Goal: Communication & Community: Answer question/provide support

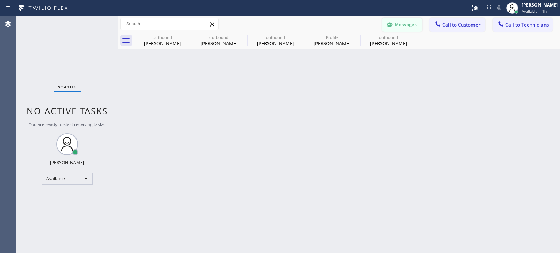
click at [396, 24] on button "Messages" at bounding box center [402, 25] width 40 height 14
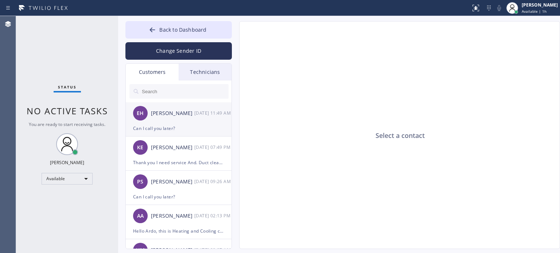
click at [152, 131] on div "Can I call you later?" at bounding box center [178, 128] width 91 height 8
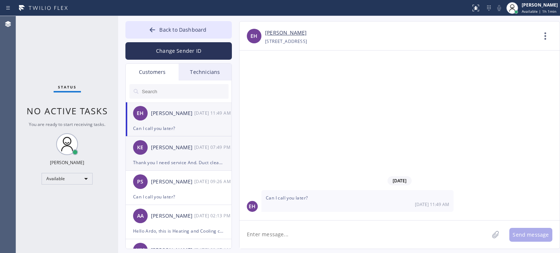
click at [170, 161] on div "Thank you I need service And. Duct cleaning. Thks Kstjy" at bounding box center [178, 163] width 91 height 8
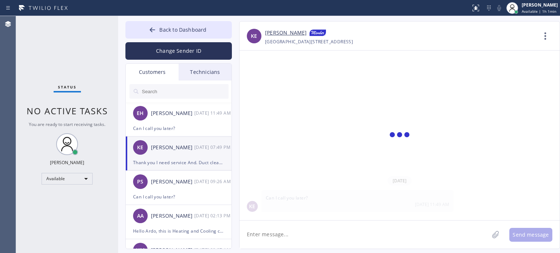
scroll to position [1, 0]
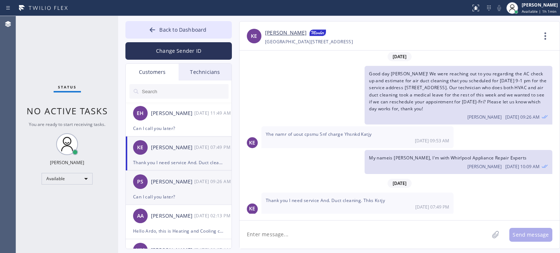
click at [153, 187] on div "PS [PERSON_NAME] [DATE] 09:26 AM" at bounding box center [179, 182] width 106 height 22
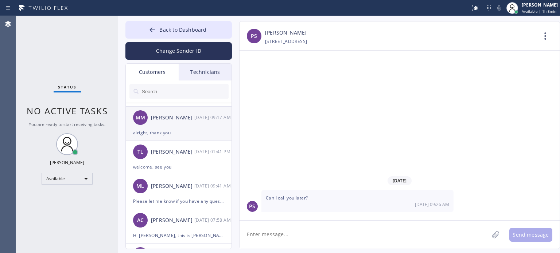
scroll to position [292, 0]
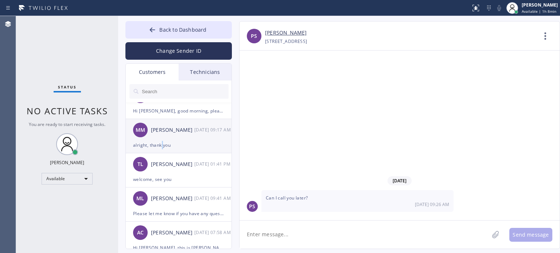
click at [163, 146] on div "alright, thank you" at bounding box center [178, 145] width 91 height 8
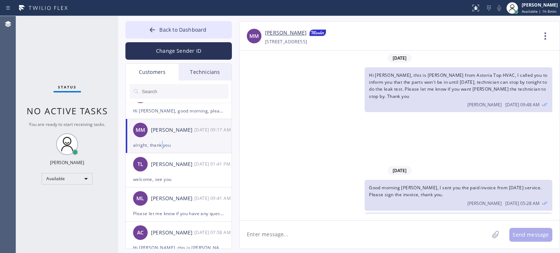
scroll to position [133, 0]
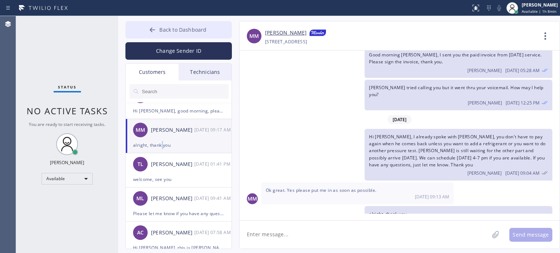
click at [149, 31] on icon at bounding box center [152, 29] width 7 height 7
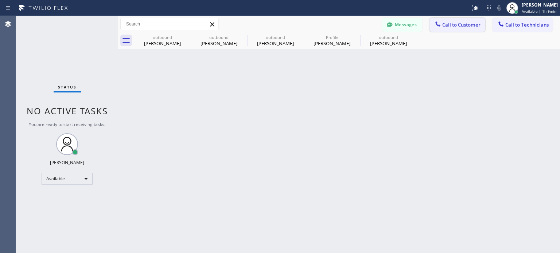
click at [449, 23] on span "Call to Customer" at bounding box center [461, 25] width 38 height 7
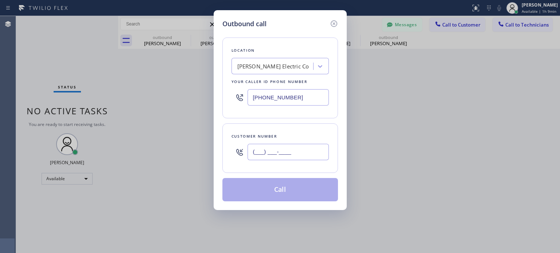
click at [285, 154] on input "(___) ___-____" at bounding box center [288, 152] width 81 height 16
paste input "631) 338-6615"
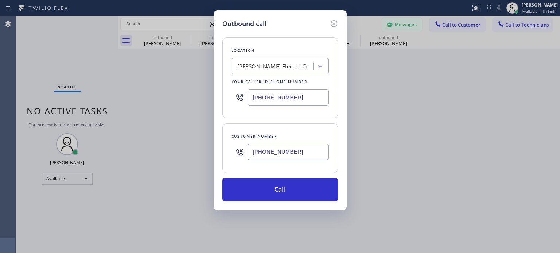
type input "[PHONE_NUMBER]"
click at [331, 22] on icon at bounding box center [333, 23] width 7 height 7
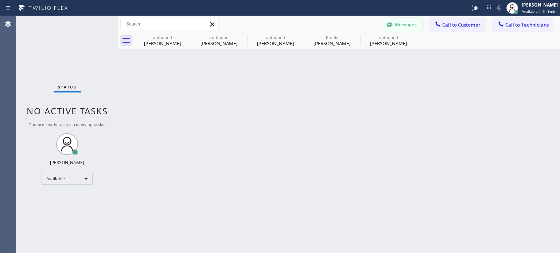
click at [408, 25] on button "Messages" at bounding box center [402, 25] width 40 height 14
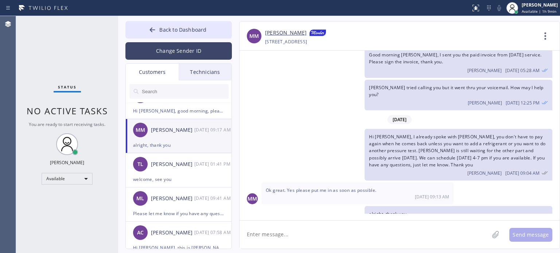
click at [178, 47] on button "Change Sender ID" at bounding box center [178, 50] width 106 height 17
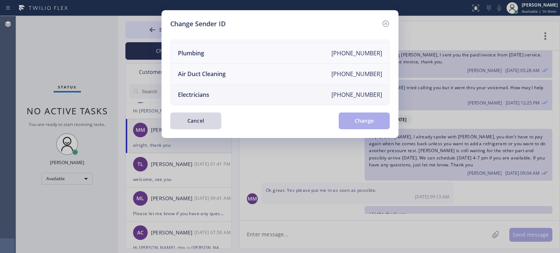
scroll to position [85, 0]
click at [200, 91] on div "Electricians" at bounding box center [193, 95] width 31 height 8
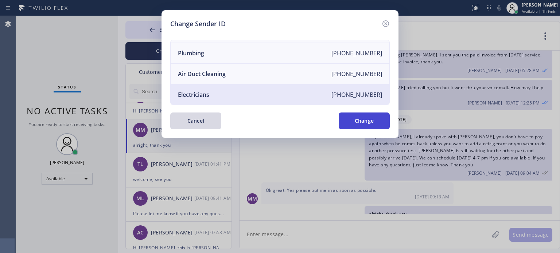
click at [365, 118] on button "Change" at bounding box center [364, 121] width 51 height 17
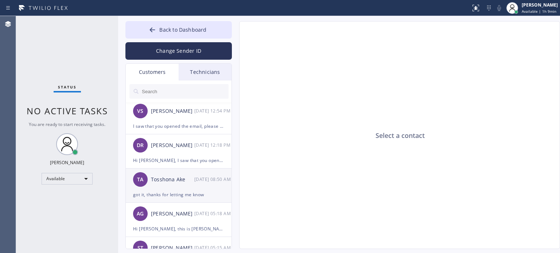
scroll to position [0, 0]
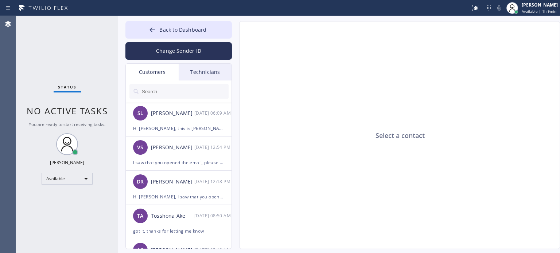
click at [165, 91] on input "text" at bounding box center [184, 91] width 87 height 15
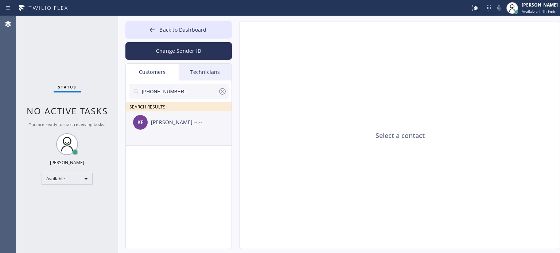
click at [175, 125] on div "[PERSON_NAME]" at bounding box center [172, 122] width 43 height 8
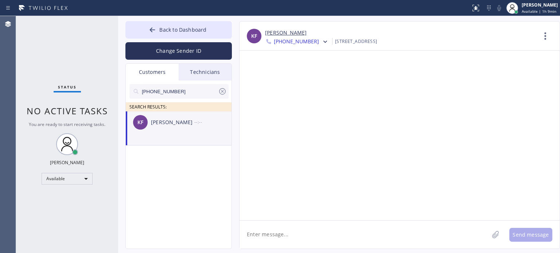
click at [288, 239] on textarea at bounding box center [364, 235] width 249 height 28
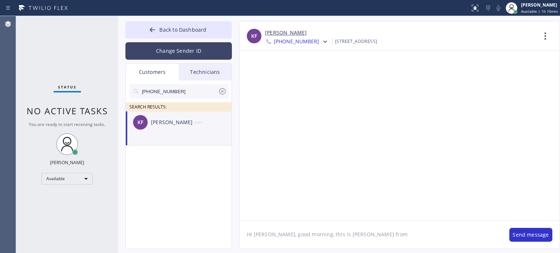
paste textarea "[PERSON_NAME] Electric Co"
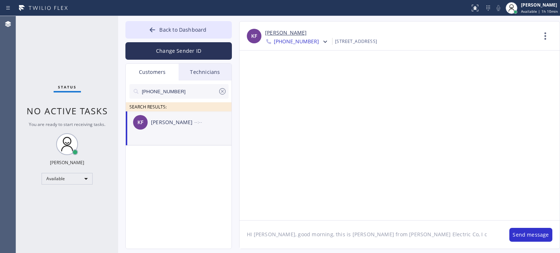
click at [421, 234] on textarea "HI [PERSON_NAME], good morning, this is [PERSON_NAME] from [PERSON_NAME] Electr…" at bounding box center [371, 235] width 262 height 28
drag, startPoint x: 396, startPoint y: 235, endPoint x: 410, endPoint y: 236, distance: 13.9
click at [410, 236] on textarea "HI [PERSON_NAME], good morning, this is [PERSON_NAME] from [PERSON_NAME] Electr…" at bounding box center [371, 235] width 262 height 28
paste textarea "already sent the paid invoice to your email. Please check your inbox or spam fo…"
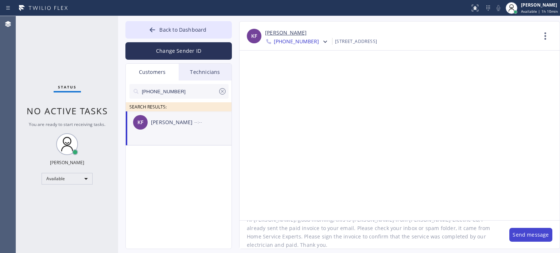
type textarea "HI [PERSON_NAME], good morning, this is [PERSON_NAME] from [PERSON_NAME] Electr…"
click at [517, 233] on button "Send message" at bounding box center [530, 235] width 43 height 14
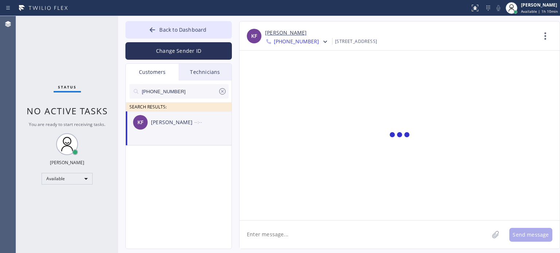
scroll to position [0, 0]
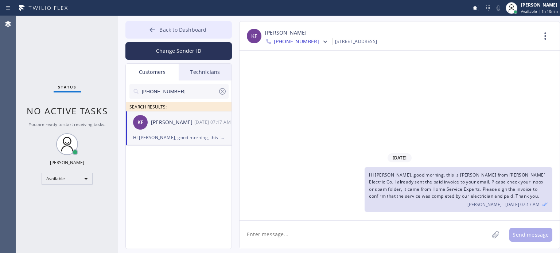
click at [201, 25] on button "Back to Dashboard" at bounding box center [178, 29] width 106 height 17
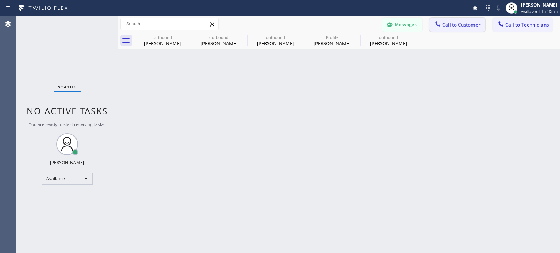
click at [436, 22] on icon at bounding box center [437, 23] width 7 height 7
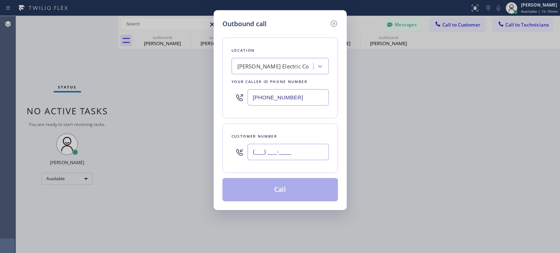
click at [296, 155] on input "(___) ___-____" at bounding box center [288, 152] width 81 height 16
paste input "631) 338-6615"
type input "[PHONE_NUMBER]"
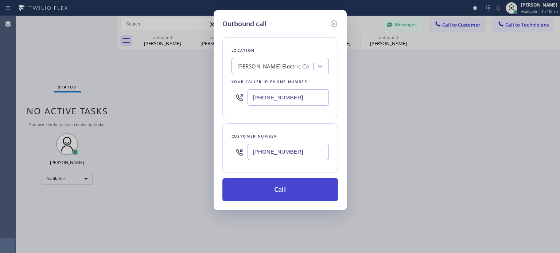
click at [280, 191] on button "Call" at bounding box center [280, 189] width 116 height 23
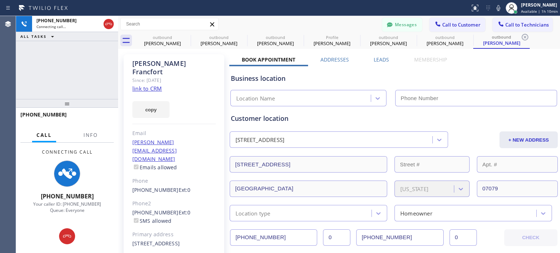
type input "[PHONE_NUMBER]"
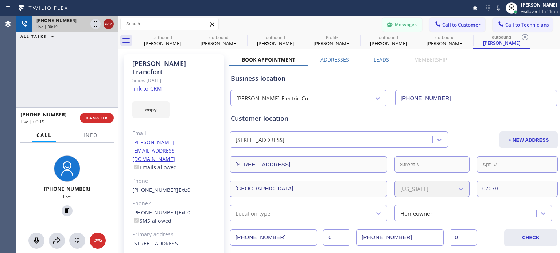
click at [110, 27] on icon at bounding box center [108, 24] width 9 height 9
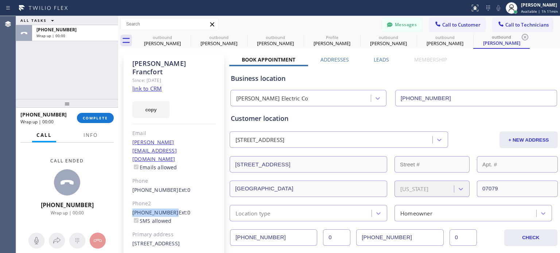
drag, startPoint x: 128, startPoint y: 190, endPoint x: 169, endPoint y: 185, distance: 41.5
click at [169, 185] on div "[PERSON_NAME] Since: [DATE] link to CRM copy Email [PERSON_NAME][EMAIL_ADDRESS]…" at bounding box center [174, 171] width 101 height 234
click at [105, 118] on span "COMPLETE" at bounding box center [95, 118] width 25 height 5
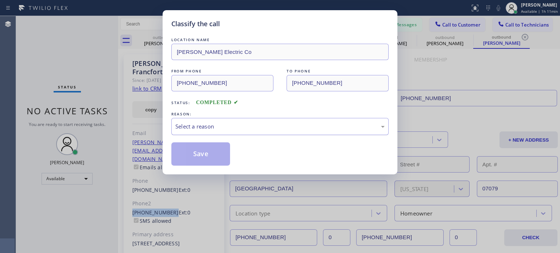
click at [264, 125] on div "Select a reason" at bounding box center [279, 126] width 209 height 8
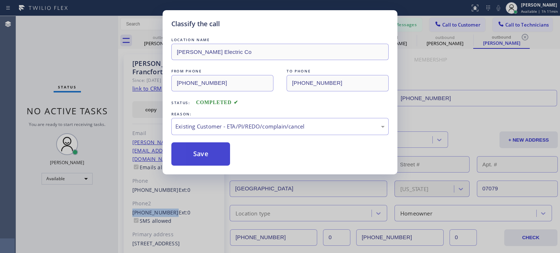
drag, startPoint x: 204, startPoint y: 153, endPoint x: 205, endPoint y: 148, distance: 4.5
click at [204, 152] on button "Save" at bounding box center [200, 154] width 59 height 23
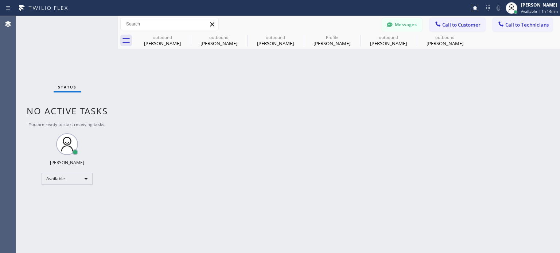
drag, startPoint x: 441, startPoint y: 112, endPoint x: 440, endPoint y: 105, distance: 6.8
click at [441, 111] on div "Back to Dashboard Change Sender ID Customers Technicians [PHONE_NUMBER] SEARCH …" at bounding box center [339, 134] width 442 height 237
click at [391, 26] on icon at bounding box center [389, 24] width 5 height 5
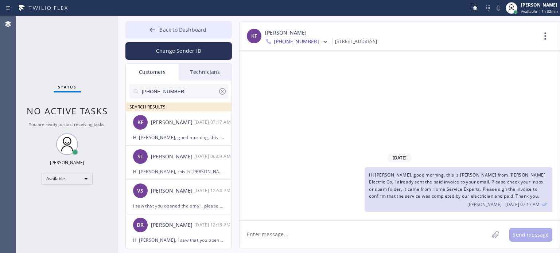
click at [176, 23] on button "Back to Dashboard" at bounding box center [178, 29] width 106 height 17
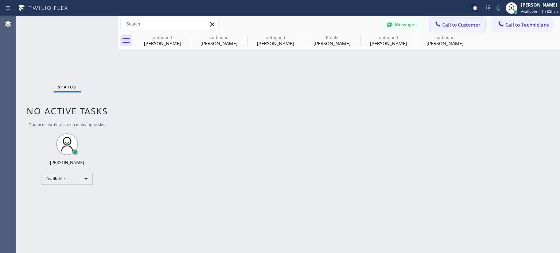
click at [440, 20] on icon at bounding box center [437, 23] width 7 height 7
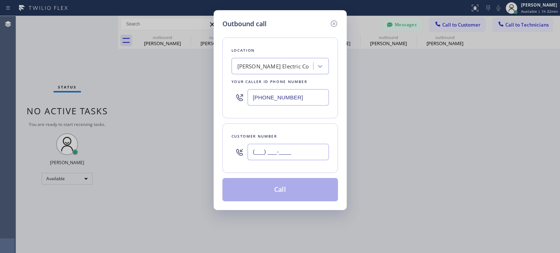
click at [281, 153] on input "(___) ___-____" at bounding box center [288, 152] width 81 height 16
paste input "615) 804-3770"
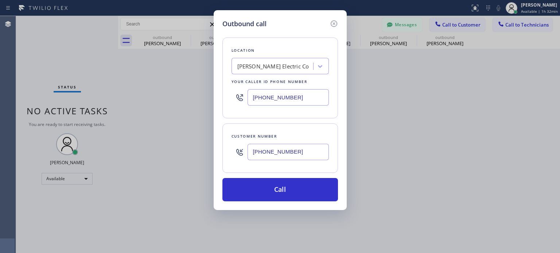
type input "[PHONE_NUMBER]"
click at [262, 94] on input "[PHONE_NUMBER]" at bounding box center [288, 97] width 81 height 16
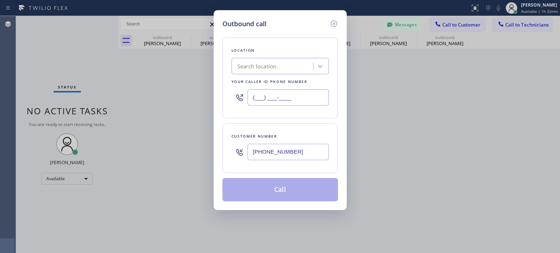
type input "(___) ___-____"
click at [258, 64] on div "Search location" at bounding box center [256, 66] width 39 height 8
paste input "Best Brooklyn Heating and AC Repair"
type input "Best Brooklyn Heating and AC Repair"
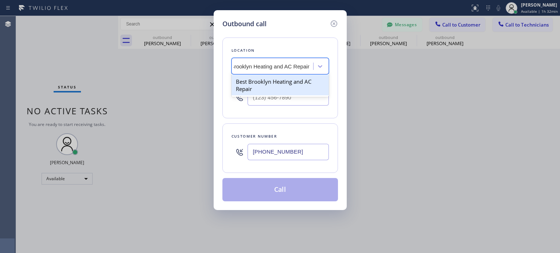
drag, startPoint x: 260, startPoint y: 74, endPoint x: 261, endPoint y: 79, distance: 4.4
click at [261, 79] on div "Best Brooklyn Heating and AC Repair" at bounding box center [279, 85] width 97 height 20
type input "[PHONE_NUMBER]"
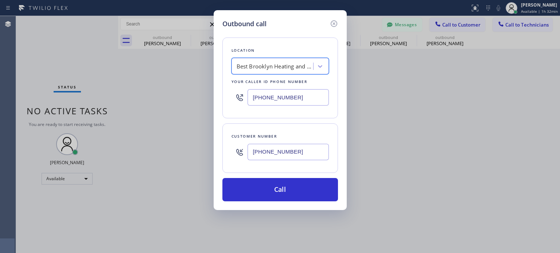
scroll to position [0, 0]
drag, startPoint x: 271, startPoint y: 184, endPoint x: 276, endPoint y: 150, distance: 35.0
click at [271, 184] on button "Call" at bounding box center [280, 189] width 116 height 23
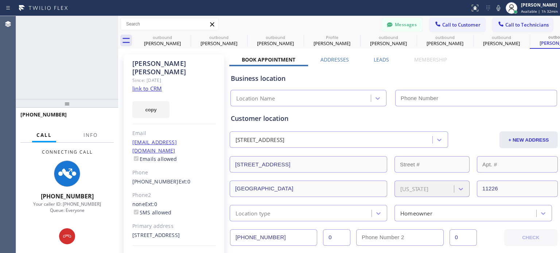
type input "[PHONE_NUMBER]"
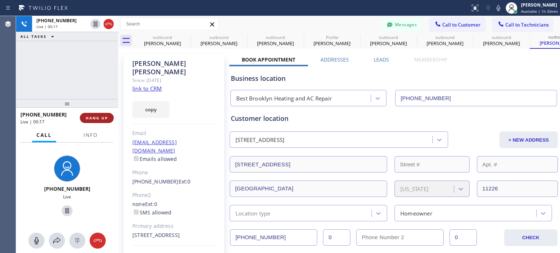
click at [100, 119] on span "HANG UP" at bounding box center [97, 118] width 22 height 5
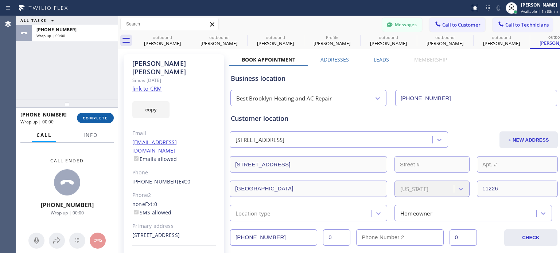
click at [102, 118] on span "COMPLETE" at bounding box center [95, 118] width 25 height 5
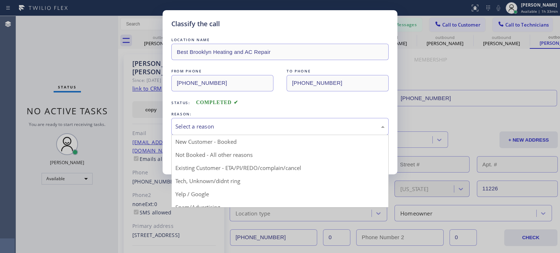
click at [220, 128] on div "Select a reason" at bounding box center [279, 126] width 209 height 8
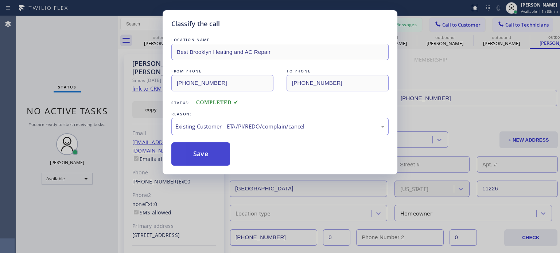
click at [205, 157] on button "Save" at bounding box center [200, 154] width 59 height 23
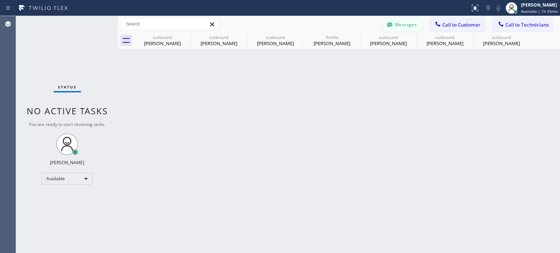
click at [405, 28] on button "Messages" at bounding box center [402, 25] width 40 height 14
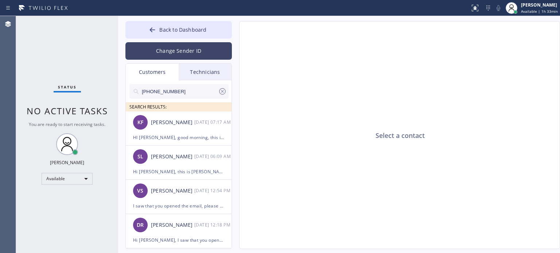
click at [152, 55] on button "Change Sender ID" at bounding box center [178, 50] width 106 height 17
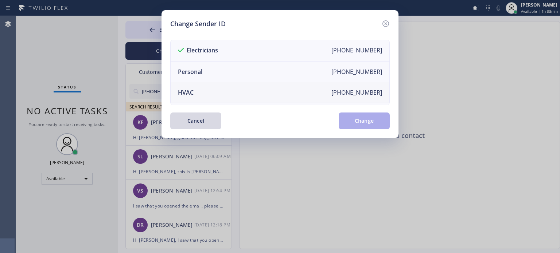
click at [209, 90] on li "HVAC [PHONE_NUMBER]" at bounding box center [280, 92] width 219 height 21
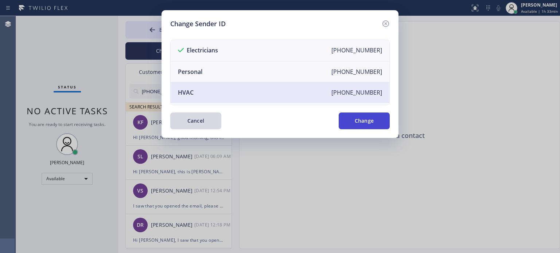
click at [347, 121] on button "Change" at bounding box center [364, 121] width 51 height 17
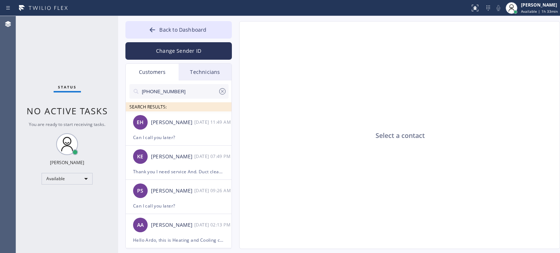
click at [168, 92] on input "[PHONE_NUMBER]" at bounding box center [179, 91] width 77 height 15
paste input "15) 804-3770"
click at [168, 92] on input "[PHONE_NUMBER]" at bounding box center [179, 91] width 77 height 15
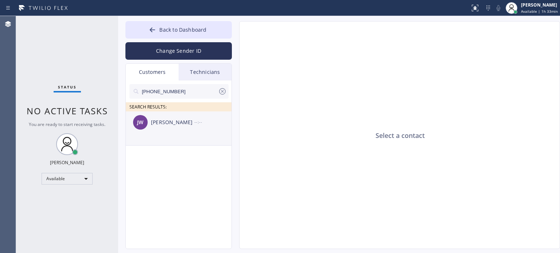
type input "[PHONE_NUMBER]"
click at [172, 126] on div "[PERSON_NAME]" at bounding box center [172, 122] width 43 height 8
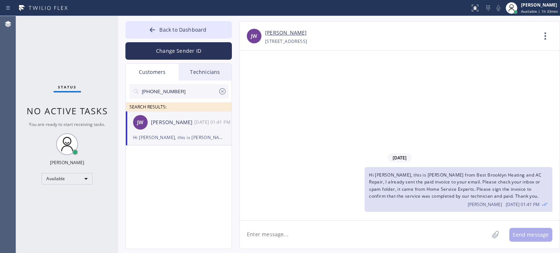
click at [278, 234] on textarea at bounding box center [364, 235] width 249 height 28
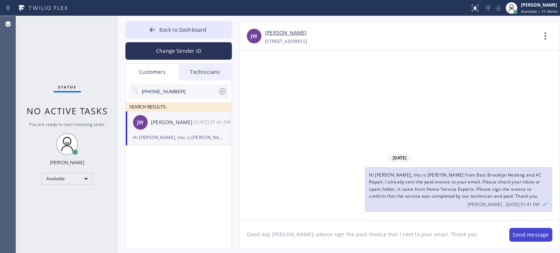
type textarea "Good day [PERSON_NAME], please sign the paid invoice that I sent to your email.…"
click at [513, 231] on button "Send message" at bounding box center [530, 235] width 43 height 14
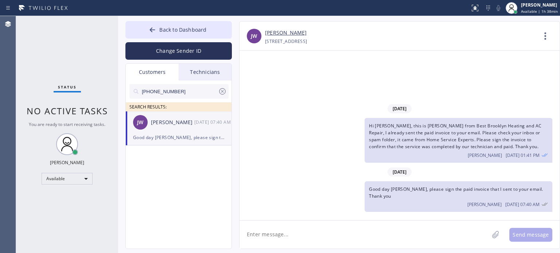
drag, startPoint x: 432, startPoint y: 63, endPoint x: 436, endPoint y: 62, distance: 4.4
click at [432, 63] on div "[DATE] Hi [PERSON_NAME], this is [PERSON_NAME] from Best Brooklyn Heating and A…" at bounding box center [400, 136] width 320 height 170
click at [223, 94] on icon at bounding box center [222, 91] width 9 height 9
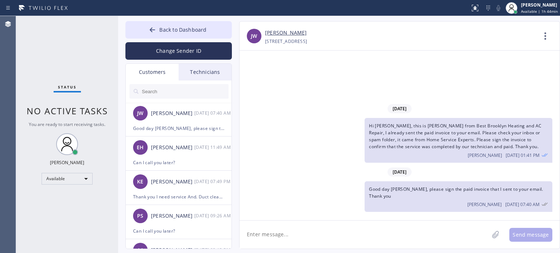
click at [153, 90] on input "text" at bounding box center [184, 91] width 87 height 15
click at [160, 91] on input "text" at bounding box center [184, 91] width 87 height 15
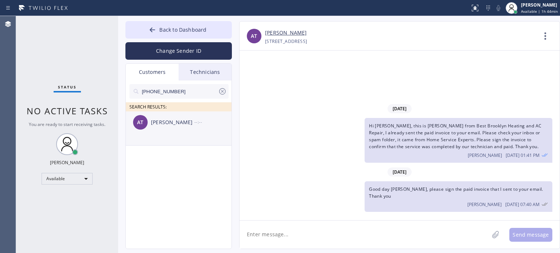
click at [162, 136] on li "AT [PERSON_NAME] --:--" at bounding box center [179, 129] width 106 height 34
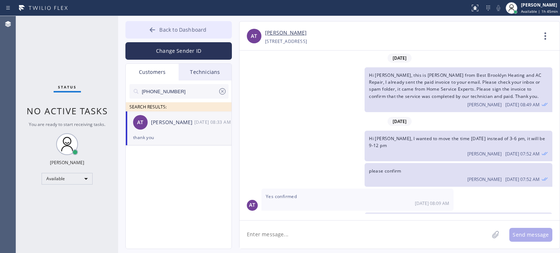
click at [186, 27] on span "Back to Dashboard" at bounding box center [182, 29] width 47 height 7
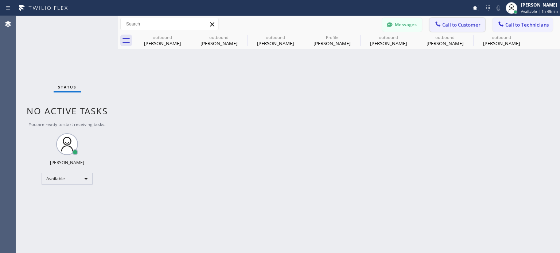
click at [440, 23] on icon at bounding box center [437, 23] width 7 height 7
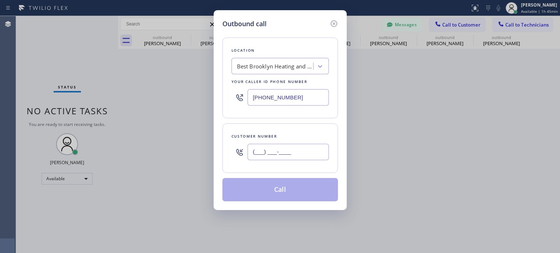
click at [302, 151] on input "(___) ___-____" at bounding box center [288, 152] width 81 height 16
paste input "917) 306-0668"
type input "[PHONE_NUMBER]"
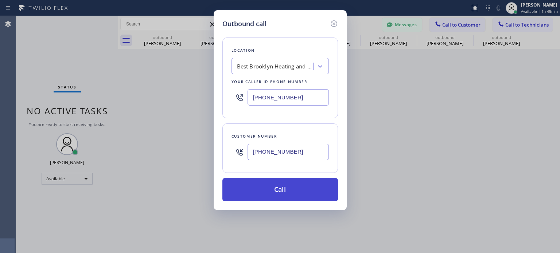
click at [274, 183] on button "Call" at bounding box center [280, 189] width 116 height 23
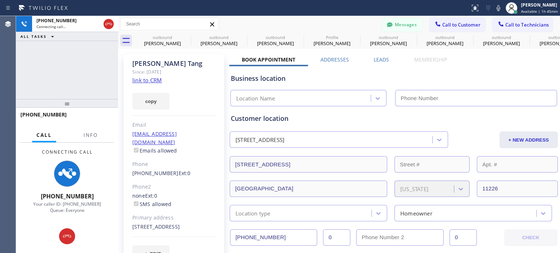
type input "[PHONE_NUMBER]"
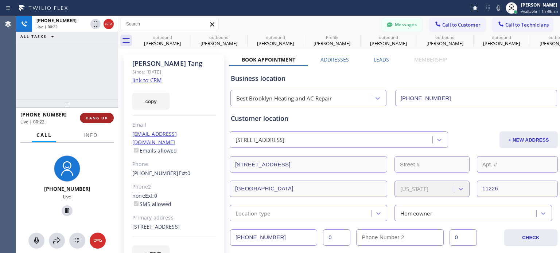
click at [93, 115] on button "HANG UP" at bounding box center [97, 118] width 34 height 10
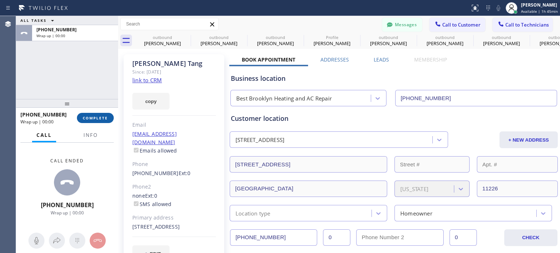
click at [94, 117] on span "COMPLETE" at bounding box center [95, 118] width 25 height 5
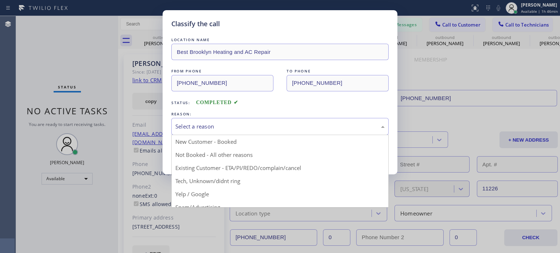
click at [226, 132] on div "Select a reason" at bounding box center [279, 126] width 217 height 17
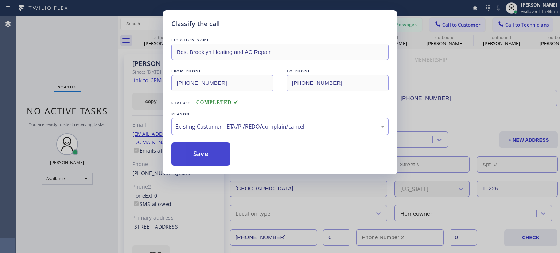
click at [202, 156] on button "Save" at bounding box center [200, 154] width 59 height 23
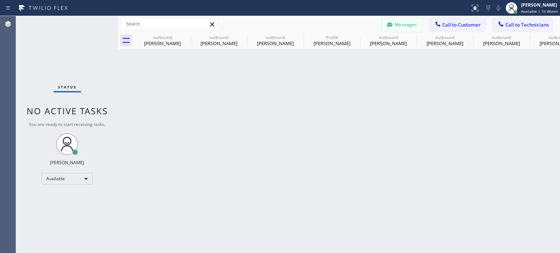
click at [411, 28] on button "Messages" at bounding box center [402, 25] width 40 height 14
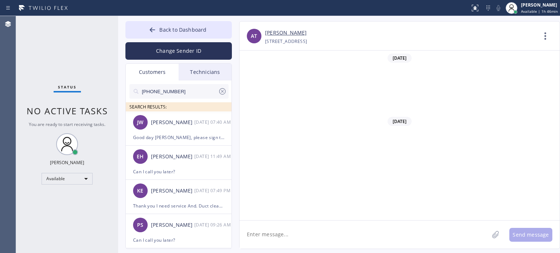
click at [155, 93] on input "[PHONE_NUMBER]" at bounding box center [179, 91] width 77 height 15
click at [278, 230] on textarea at bounding box center [364, 235] width 249 height 28
click at [149, 90] on input "[PHONE_NUMBER]" at bounding box center [179, 91] width 77 height 15
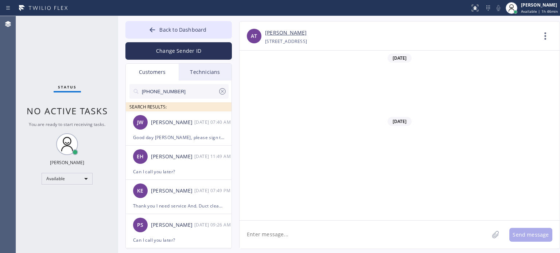
click at [149, 90] on input "[PHONE_NUMBER]" at bounding box center [179, 91] width 77 height 15
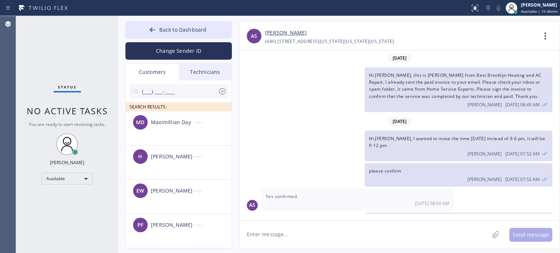
click at [144, 89] on input "(___) ___-____" at bounding box center [179, 91] width 77 height 15
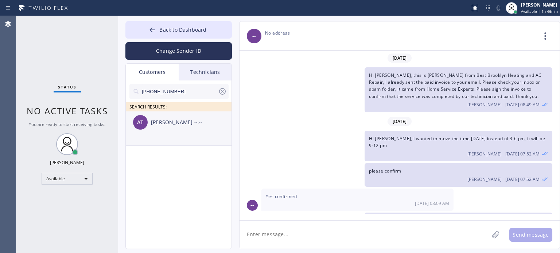
click at [161, 124] on div "[PERSON_NAME]" at bounding box center [172, 122] width 43 height 8
click at [300, 237] on textarea at bounding box center [364, 235] width 249 height 28
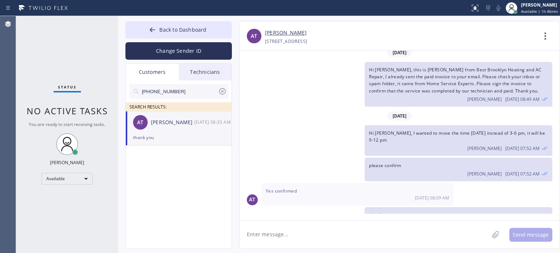
scroll to position [22, 0]
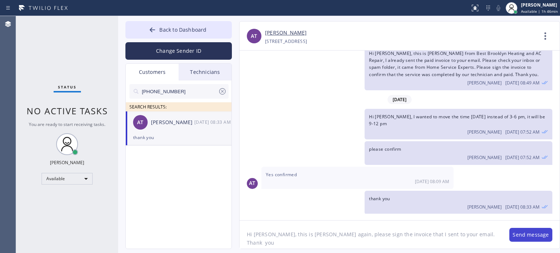
type textarea "Hi [PERSON_NAME], this is [PERSON_NAME] again, please sign the invoice that I s…"
click at [518, 239] on button "Send message" at bounding box center [530, 235] width 43 height 14
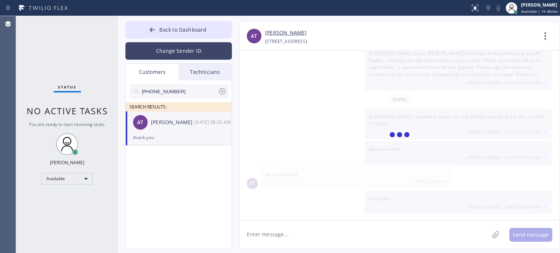
scroll to position [70, 0]
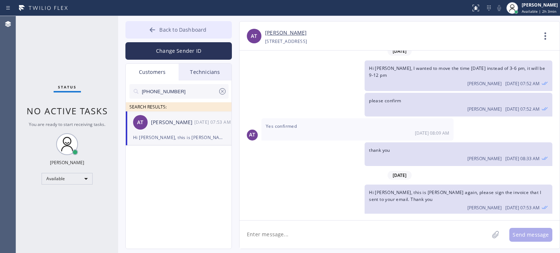
click at [182, 30] on span "Back to Dashboard" at bounding box center [182, 29] width 47 height 7
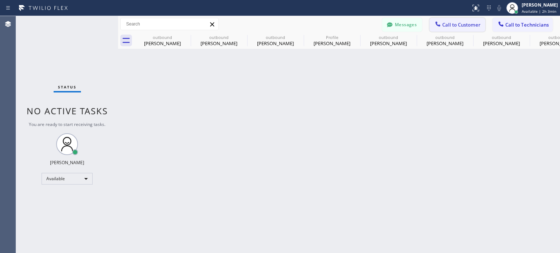
click at [443, 28] on button "Call to Customer" at bounding box center [457, 25] width 56 height 14
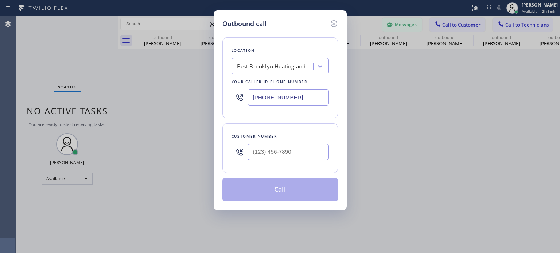
click at [287, 161] on div at bounding box center [288, 152] width 81 height 24
click at [285, 155] on input "(___) ___-____" at bounding box center [288, 152] width 81 height 16
paste input "917) 817-6811"
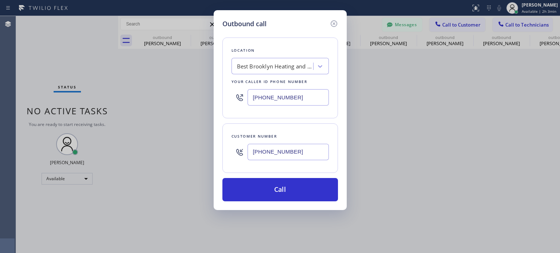
type input "[PHONE_NUMBER]"
click at [267, 98] on input "[PHONE_NUMBER]" at bounding box center [288, 97] width 81 height 16
click at [268, 99] on input "[PHONE_NUMBER]" at bounding box center [288, 97] width 81 height 16
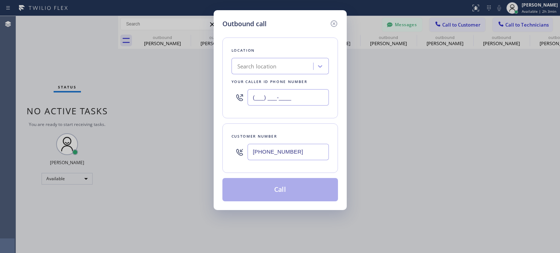
type input "(___) ___-____"
click at [261, 70] on div "Search location" at bounding box center [256, 66] width 39 height 8
paste input "[PERSON_NAME] & Son"
type input "[PERSON_NAME] & Son"
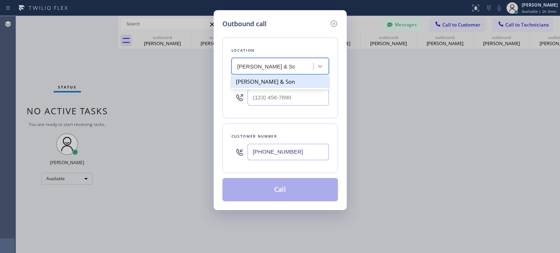
click at [266, 83] on div "[PERSON_NAME] & Son" at bounding box center [279, 81] width 97 height 13
type input "[PHONE_NUMBER]"
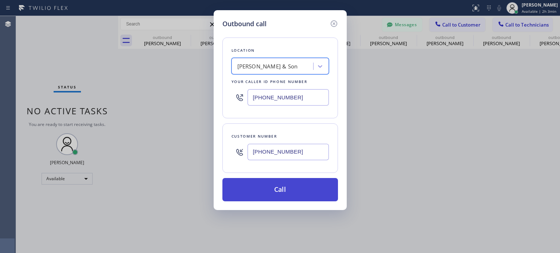
click at [279, 183] on button "Call" at bounding box center [280, 189] width 116 height 23
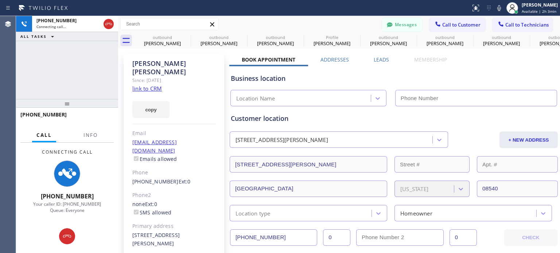
type input "[PHONE_NUMBER]"
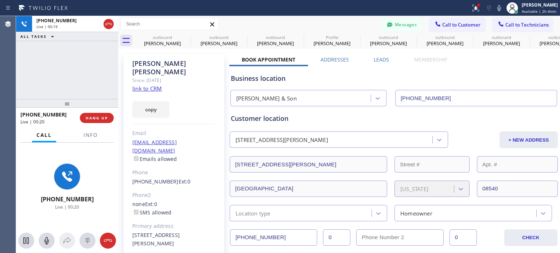
click at [323, 83] on div "Business location [PERSON_NAME] & Son [PHONE_NUMBER]" at bounding box center [393, 86] width 329 height 40
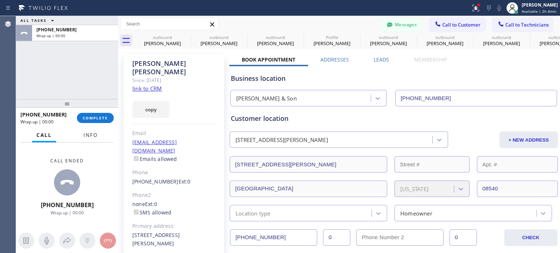
click at [82, 119] on button "COMPLETE" at bounding box center [95, 118] width 37 height 10
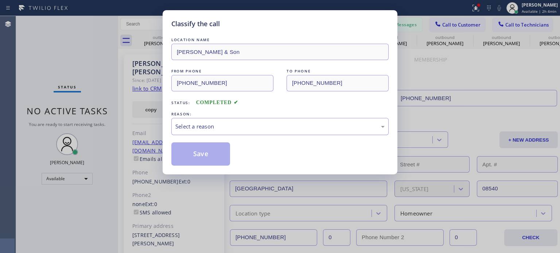
click at [199, 122] on div "Select a reason" at bounding box center [279, 126] width 209 height 8
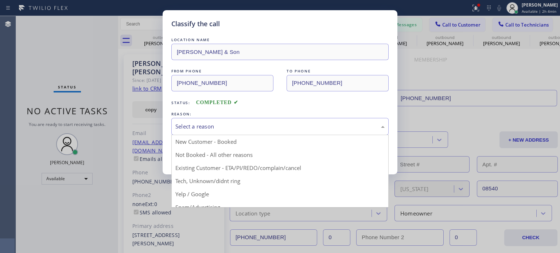
drag, startPoint x: 249, startPoint y: 170, endPoint x: 249, endPoint y: 166, distance: 4.4
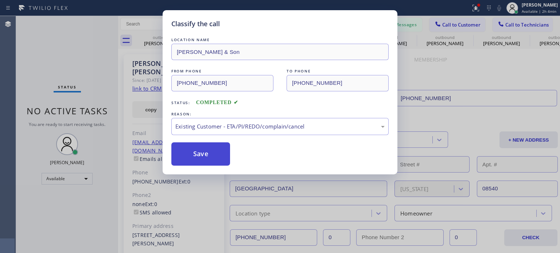
click at [182, 151] on button "Save" at bounding box center [200, 154] width 59 height 23
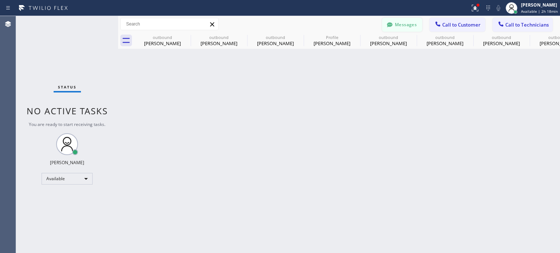
click at [397, 24] on button "Messages" at bounding box center [402, 25] width 40 height 14
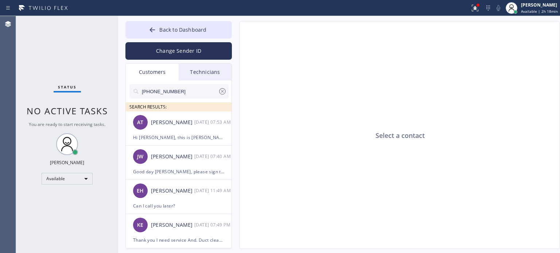
click at [152, 90] on input "[PHONE_NUMBER]" at bounding box center [179, 91] width 77 height 15
paste input "957-2100"
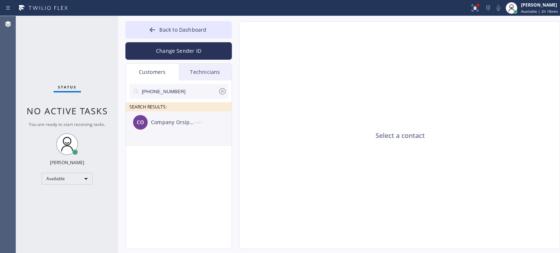
type input "[PHONE_NUMBER]"
click at [160, 134] on li "CO Company Orsipelv --:--" at bounding box center [179, 129] width 106 height 34
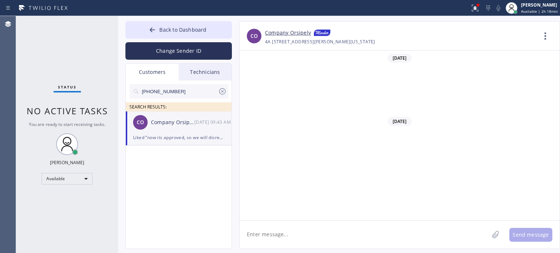
scroll to position [422, 0]
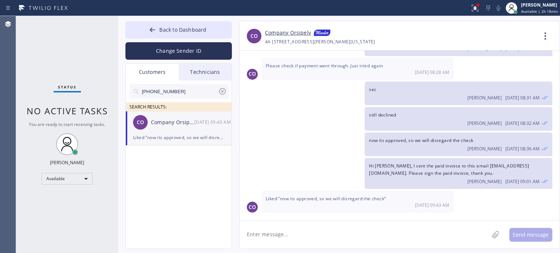
click at [274, 233] on textarea at bounding box center [364, 235] width 249 height 28
click at [306, 234] on textarea at bounding box center [364, 235] width 249 height 28
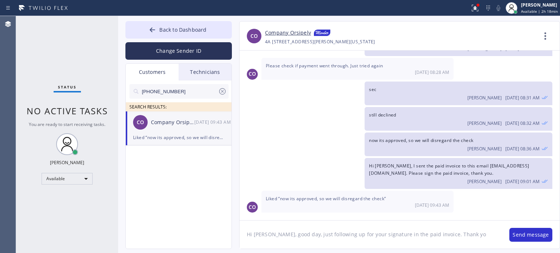
type textarea "Hi [PERSON_NAME], good day, just following up for your signature in the paid in…"
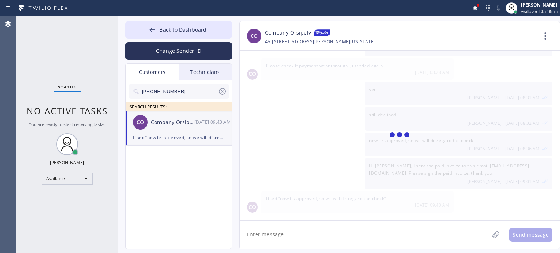
scroll to position [471, 0]
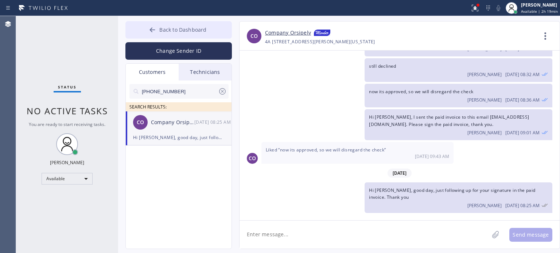
click at [162, 30] on span "Back to Dashboard" at bounding box center [182, 29] width 47 height 7
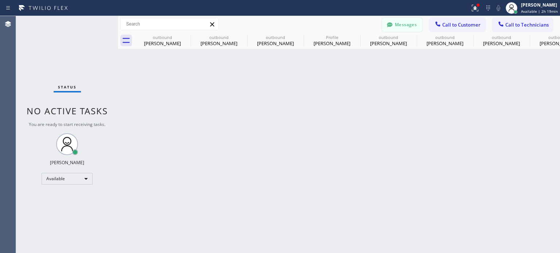
click at [412, 23] on button "Messages" at bounding box center [402, 25] width 40 height 14
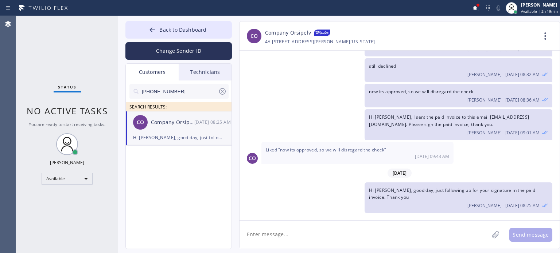
click at [167, 46] on button "Change Sender ID" at bounding box center [178, 50] width 106 height 17
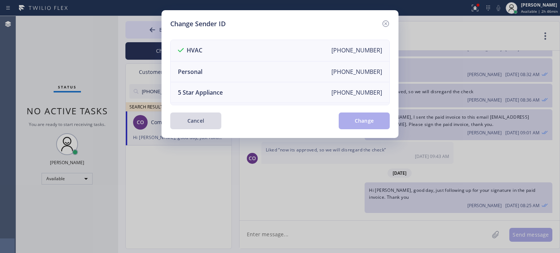
click at [197, 116] on button "Cancel" at bounding box center [195, 121] width 51 height 17
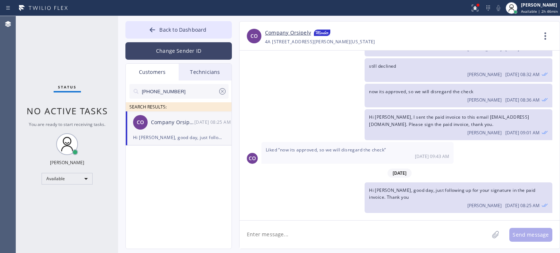
click at [173, 53] on button "Change Sender ID" at bounding box center [178, 50] width 106 height 17
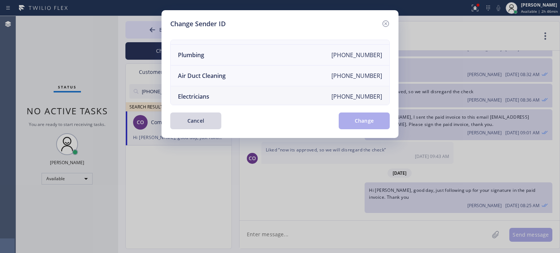
scroll to position [85, 0]
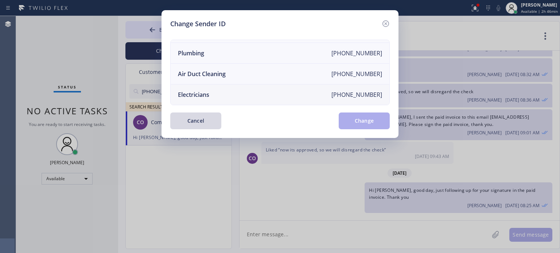
click at [200, 91] on div "Electricians" at bounding box center [193, 95] width 31 height 8
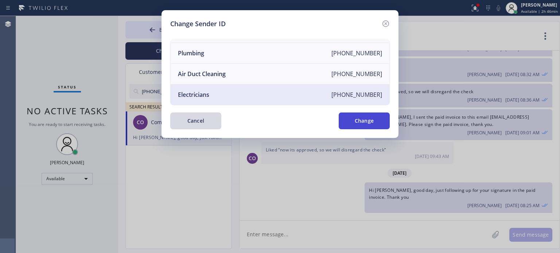
click at [357, 125] on button "Change" at bounding box center [364, 121] width 51 height 17
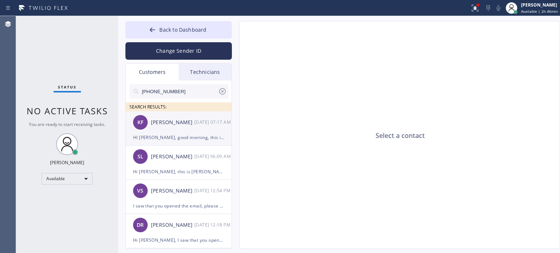
click at [157, 126] on div "KF [PERSON_NAME] [DATE] 07:17 AM" at bounding box center [179, 123] width 106 height 22
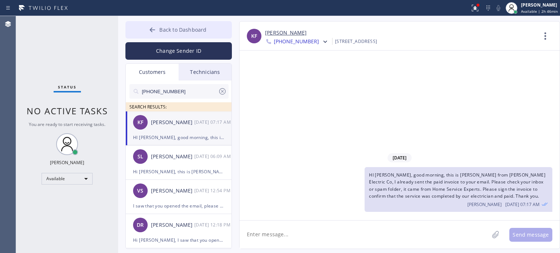
click at [153, 32] on icon at bounding box center [152, 29] width 7 height 7
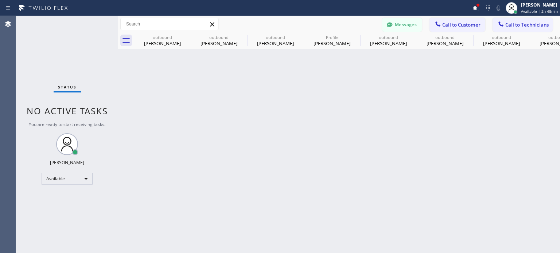
click at [417, 138] on div "Back to Dashboard Change Sender ID Customers Technicians [PHONE_NUMBER] SEARCH …" at bounding box center [339, 134] width 442 height 237
click at [455, 27] on span "Call to Customer" at bounding box center [461, 25] width 38 height 7
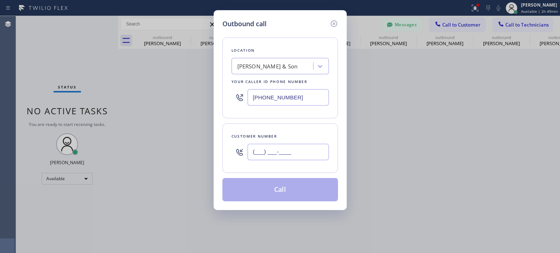
click at [267, 153] on input "(___) ___-____" at bounding box center [288, 152] width 81 height 16
paste input "201) 724-6768"
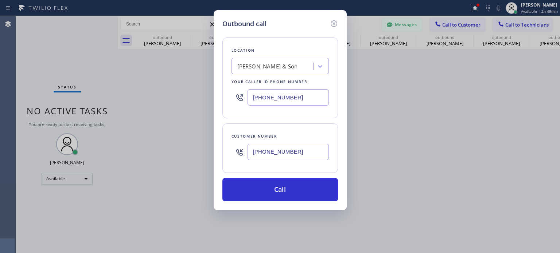
type input "[PHONE_NUMBER]"
click at [281, 104] on input "[PHONE_NUMBER]" at bounding box center [288, 97] width 81 height 16
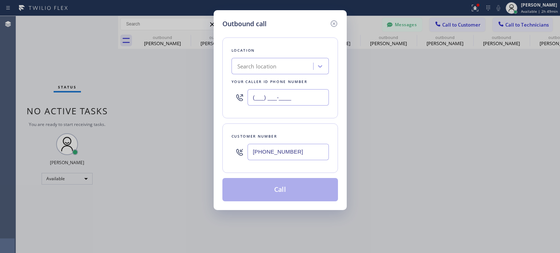
type input "(___) ___-____"
click at [263, 72] on div "Search location" at bounding box center [273, 66] width 79 height 13
paste input "R&R Electrical Contracting"
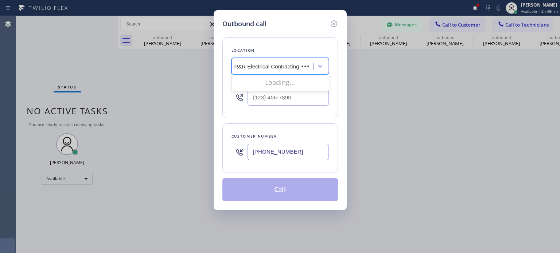
scroll to position [0, 0]
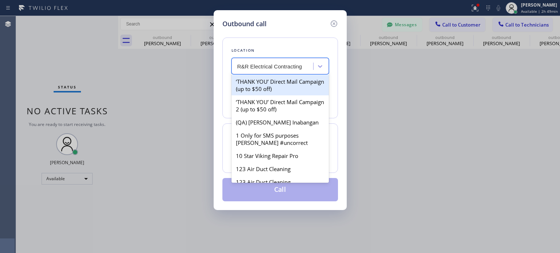
type input "R&R Electrical Contracting"
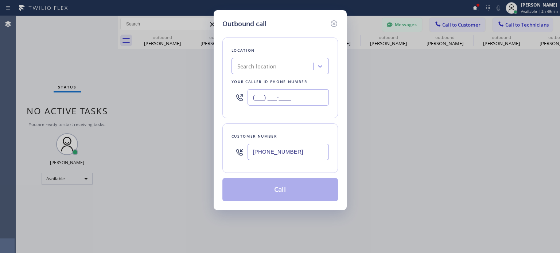
click at [268, 101] on input "(___) ___-____" at bounding box center [288, 97] width 81 height 16
paste input "640) 227-4380"
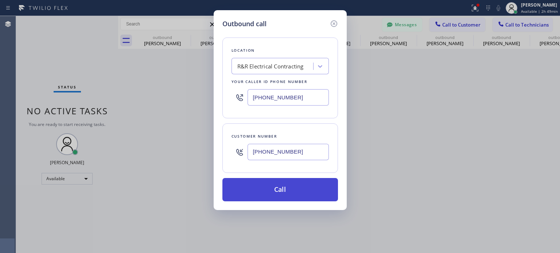
type input "[PHONE_NUMBER]"
click at [263, 183] on button "Call" at bounding box center [280, 189] width 116 height 23
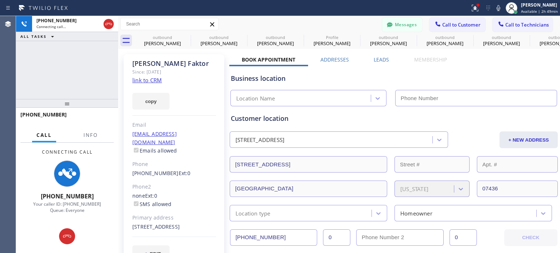
type input "[PHONE_NUMBER]"
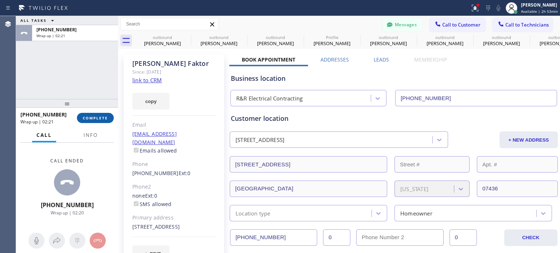
click at [93, 119] on span "COMPLETE" at bounding box center [95, 118] width 25 height 5
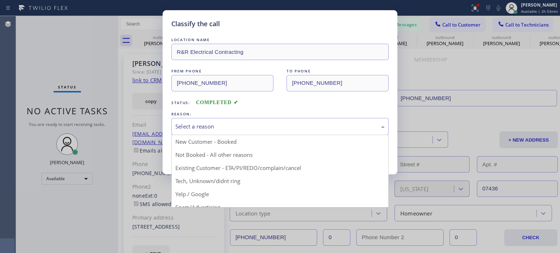
click at [215, 124] on div "Select a reason" at bounding box center [279, 126] width 209 height 8
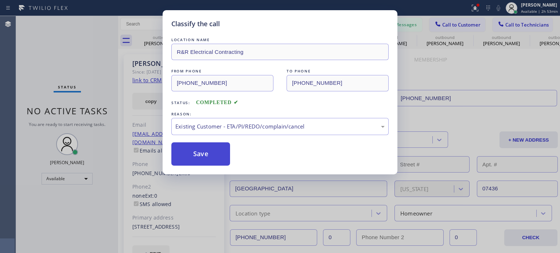
click at [207, 155] on button "Save" at bounding box center [200, 154] width 59 height 23
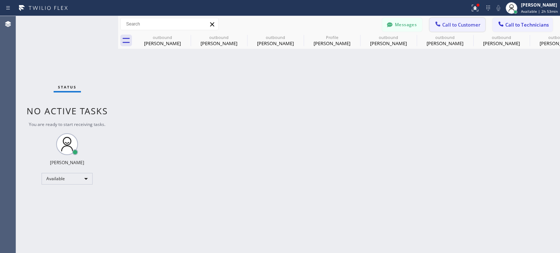
click at [456, 24] on span "Call to Customer" at bounding box center [461, 25] width 38 height 7
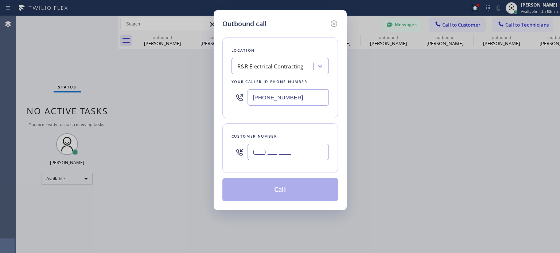
click at [270, 151] on input "(___) ___-____" at bounding box center [288, 152] width 81 height 16
paste input "201) 280-6104"
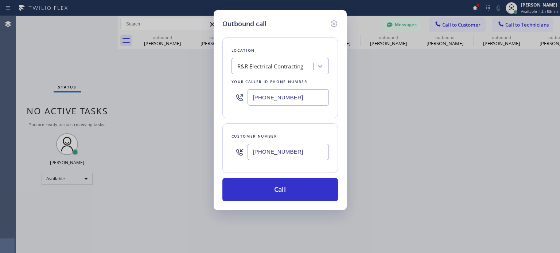
type input "[PHONE_NUMBER]"
click at [296, 104] on input "[PHONE_NUMBER]" at bounding box center [288, 97] width 81 height 16
click at [295, 100] on input "[PHONE_NUMBER]" at bounding box center [288, 97] width 81 height 16
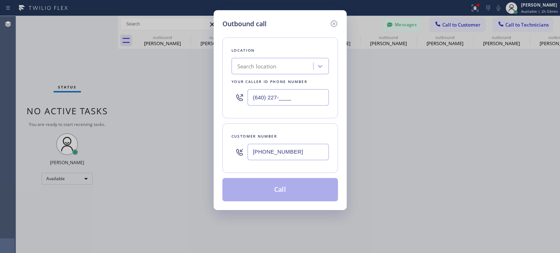
drag, startPoint x: 295, startPoint y: 98, endPoint x: 280, endPoint y: 79, distance: 24.2
click at [294, 96] on input "(640) 227-____" at bounding box center [288, 97] width 81 height 16
type input "(640) 227-____"
click at [274, 63] on div "Search location" at bounding box center [256, 66] width 39 height 8
paste input "5 Star Electricians Paterson(Nlm Electrical Contractors)"
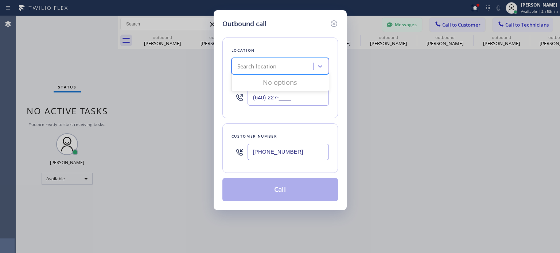
type input "5 Star Electricians Paterson(Nlm Electrical Contractors)"
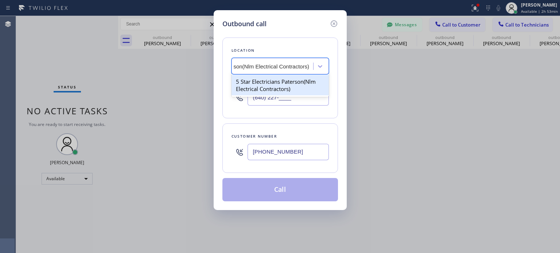
click at [274, 86] on div "5 Star Electricians Paterson(Nlm Electrical Contractors)" at bounding box center [279, 85] width 97 height 20
type input "[PHONE_NUMBER]"
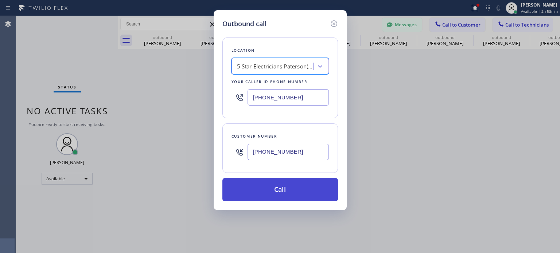
click at [275, 189] on button "Call" at bounding box center [280, 189] width 116 height 23
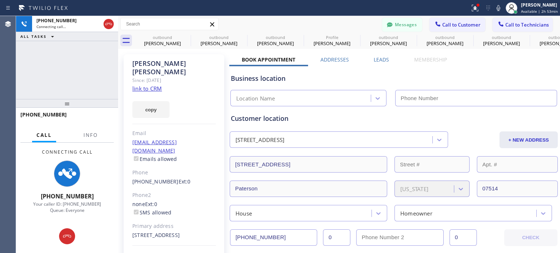
type input "[PHONE_NUMBER]"
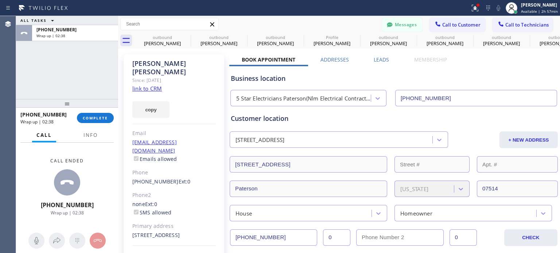
click at [103, 112] on div "[PHONE_NUMBER] Wrap up | 02:38 COMPLETE" at bounding box center [66, 118] width 93 height 19
click at [102, 114] on button "COMPLETE" at bounding box center [95, 118] width 37 height 10
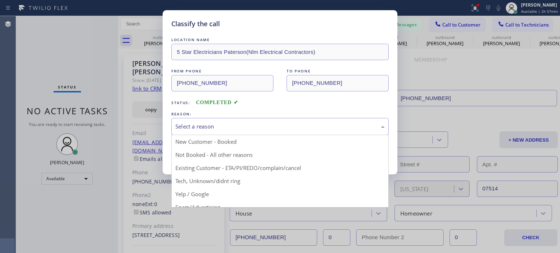
click at [192, 127] on div "Select a reason" at bounding box center [279, 126] width 209 height 8
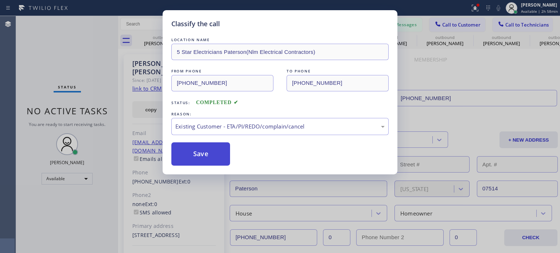
drag, startPoint x: 248, startPoint y: 166, endPoint x: 228, endPoint y: 157, distance: 21.1
drag, startPoint x: 216, startPoint y: 151, endPoint x: 188, endPoint y: 83, distance: 73.2
click at [216, 150] on button "Save" at bounding box center [200, 154] width 59 height 23
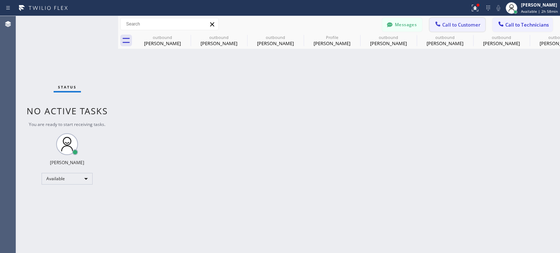
click at [456, 24] on span "Call to Customer" at bounding box center [461, 25] width 38 height 7
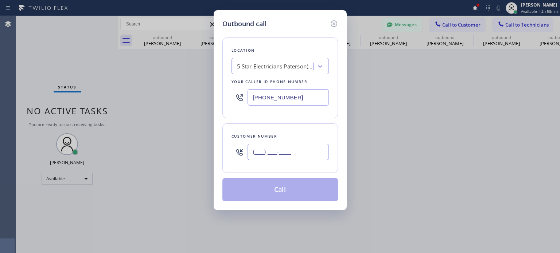
click at [274, 149] on input "(___) ___-____" at bounding box center [288, 152] width 81 height 16
paste input "973) 508-5558"
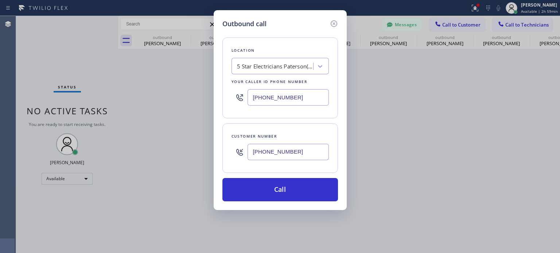
type input "[PHONE_NUMBER]"
click at [269, 97] on input "[PHONE_NUMBER]" at bounding box center [288, 97] width 81 height 16
drag, startPoint x: 269, startPoint y: 97, endPoint x: 264, endPoint y: 103, distance: 8.0
click at [268, 97] on input "[PHONE_NUMBER]" at bounding box center [288, 97] width 81 height 16
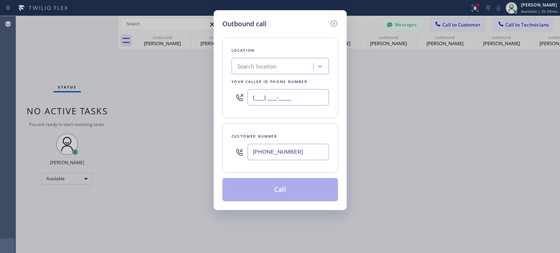
type input "(___) ___-____"
click at [261, 62] on div "Search location" at bounding box center [256, 66] width 39 height 8
paste input "Red Electricians Maplewood(Nexus Electrical Services)"
type input "Red Electricians Maplewood(Nexus Electrical Services)"
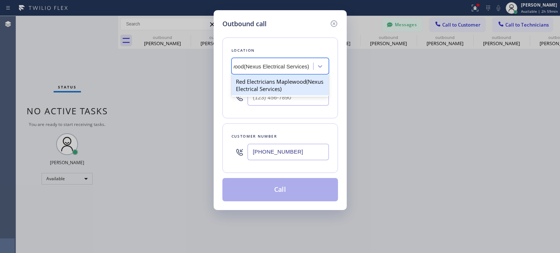
click at [268, 85] on div "Red Electricians Maplewood(Nexus Electrical Services)" at bounding box center [279, 85] width 97 height 20
type input "[PHONE_NUMBER]"
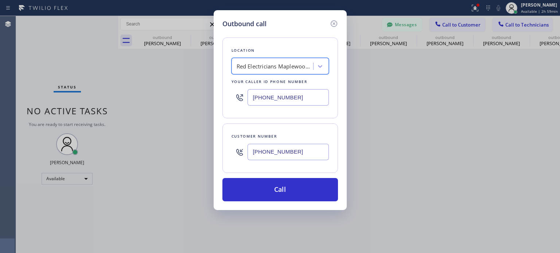
scroll to position [0, 0]
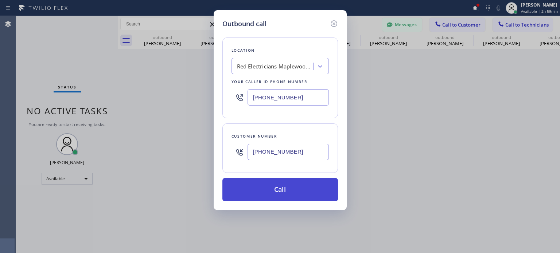
click at [278, 189] on button "Call" at bounding box center [280, 189] width 116 height 23
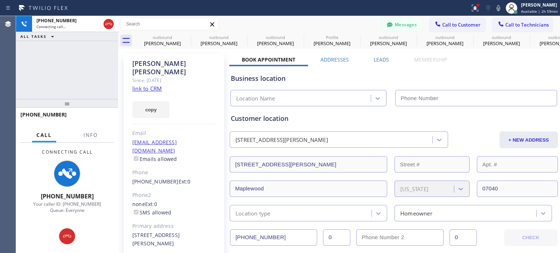
type input "[PHONE_NUMBER]"
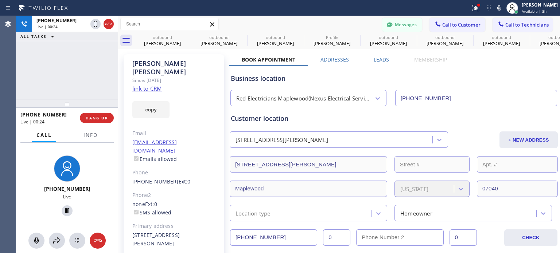
click at [142, 64] on div "[PERSON_NAME]" at bounding box center [173, 67] width 83 height 17
drag, startPoint x: 101, startPoint y: 118, endPoint x: 108, endPoint y: 102, distance: 17.5
click at [101, 118] on span "HANG UP" at bounding box center [97, 118] width 22 height 5
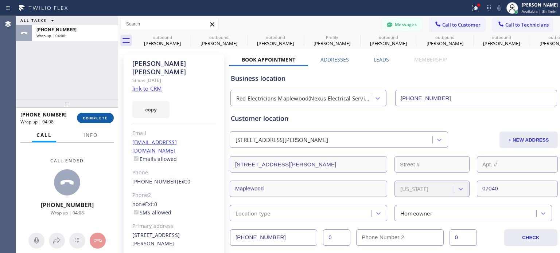
click at [105, 116] on span "COMPLETE" at bounding box center [95, 118] width 25 height 5
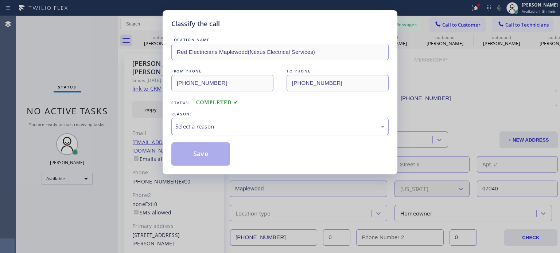
click at [226, 131] on div "Select a reason" at bounding box center [279, 126] width 217 height 17
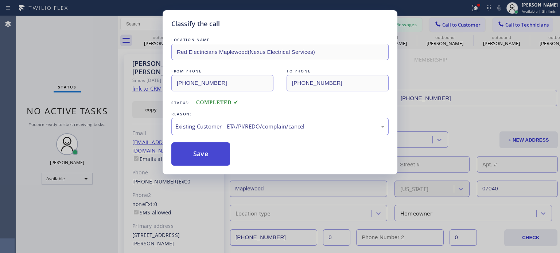
click at [217, 158] on button "Save" at bounding box center [200, 154] width 59 height 23
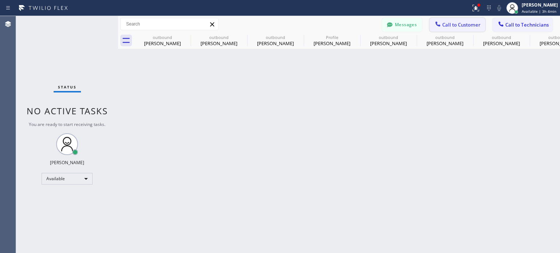
click at [445, 26] on span "Call to Customer" at bounding box center [461, 25] width 38 height 7
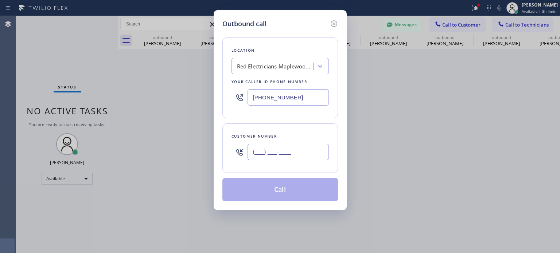
click at [285, 152] on input "(___) ___-____" at bounding box center [288, 152] width 81 height 16
paste input "201) 390-1106"
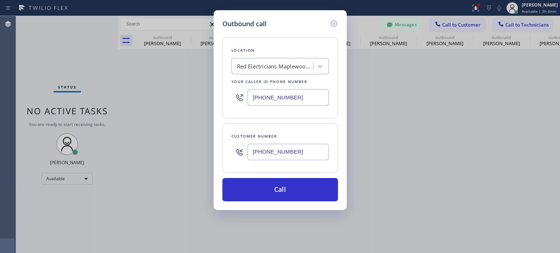
type input "[PHONE_NUMBER]"
drag, startPoint x: 268, startPoint y: 97, endPoint x: 271, endPoint y: 94, distance: 4.7
click at [268, 97] on input "[PHONE_NUMBER]" at bounding box center [288, 97] width 81 height 16
click at [271, 94] on input "[PHONE_NUMBER]" at bounding box center [288, 97] width 81 height 16
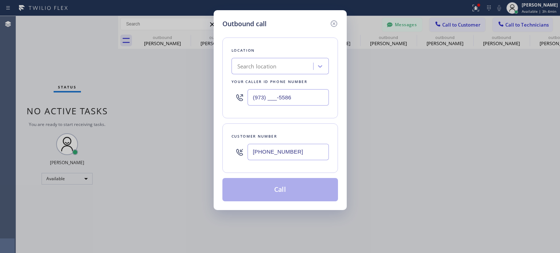
type input "(973) ___-5586"
click at [267, 69] on div "Search location" at bounding box center [256, 66] width 39 height 8
paste input "Electrical Land [GEOGRAPHIC_DATA][PERSON_NAME](ABB Electric)"
type input "Electrical Land [GEOGRAPHIC_DATA][PERSON_NAME](ABB Electric)"
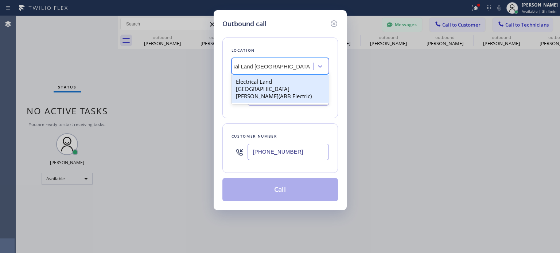
click at [271, 82] on div "Electrical Land [GEOGRAPHIC_DATA][PERSON_NAME](ABB Electric)" at bounding box center [279, 89] width 97 height 28
type input "[PHONE_NUMBER]"
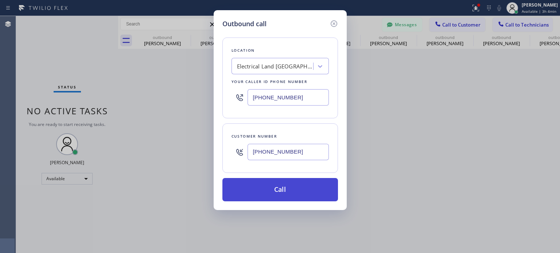
click at [268, 190] on button "Call" at bounding box center [280, 189] width 116 height 23
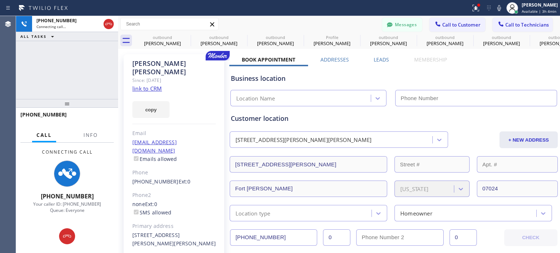
type input "[PHONE_NUMBER]"
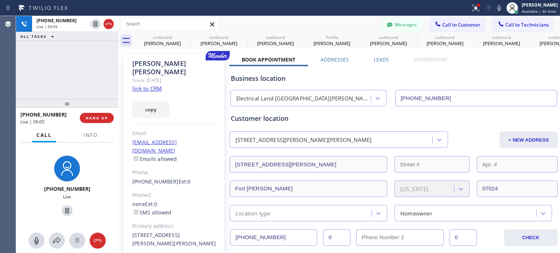
click at [474, 77] on div "Business location" at bounding box center [394, 79] width 326 height 10
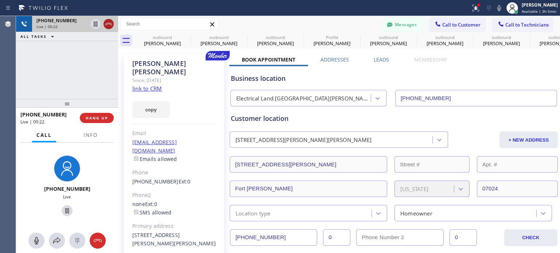
click at [108, 24] on icon at bounding box center [108, 24] width 7 height 2
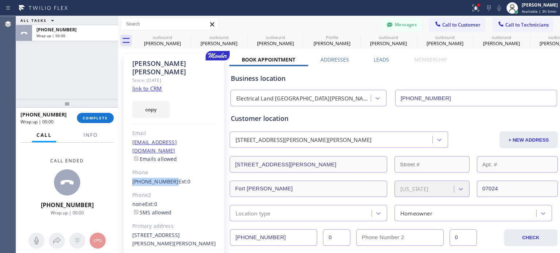
drag, startPoint x: 168, startPoint y: 169, endPoint x: 116, endPoint y: 136, distance: 61.1
click at [168, 166] on div "[PERSON_NAME] Since: [DATE] link to CRM copy Email [EMAIL_ADDRESS][DOMAIN_NAME]…" at bounding box center [174, 171] width 101 height 234
copy link "[PHONE_NUMBER]"
click at [104, 119] on span "COMPLETE" at bounding box center [95, 118] width 25 height 5
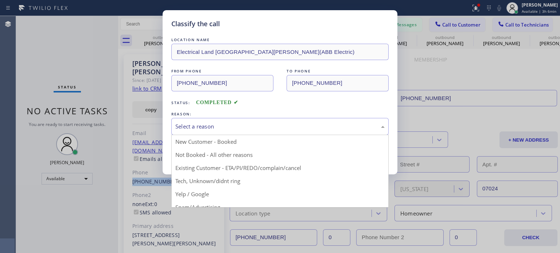
click at [245, 123] on div "Select a reason" at bounding box center [279, 126] width 209 height 8
drag, startPoint x: 255, startPoint y: 168, endPoint x: 236, endPoint y: 159, distance: 20.5
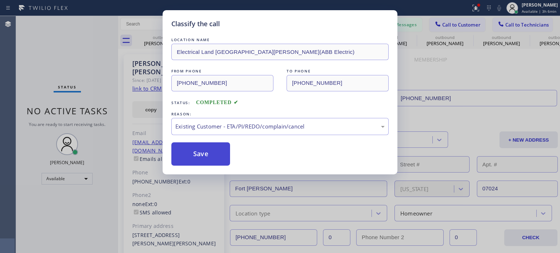
click at [201, 152] on button "Save" at bounding box center [200, 154] width 59 height 23
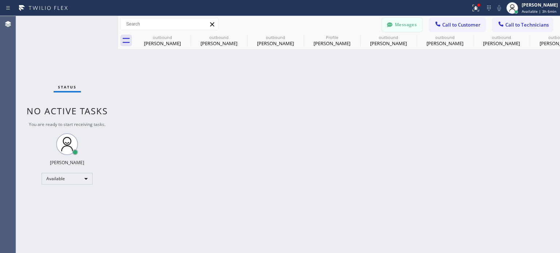
click at [402, 19] on button "Messages" at bounding box center [402, 25] width 40 height 14
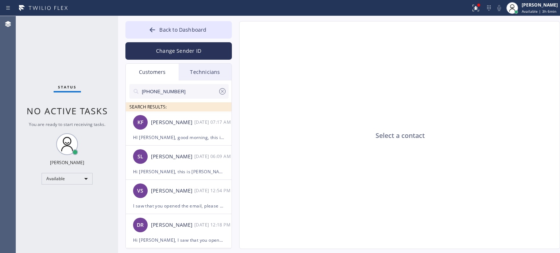
click at [168, 90] on input "[PHONE_NUMBER]" at bounding box center [179, 91] width 77 height 15
paste input "201) 390-1106"
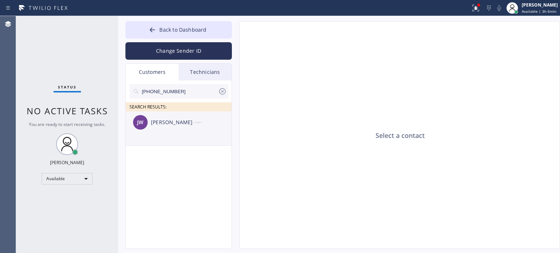
type input "[PHONE_NUMBER]"
click at [179, 123] on div "[PERSON_NAME]" at bounding box center [172, 122] width 43 height 8
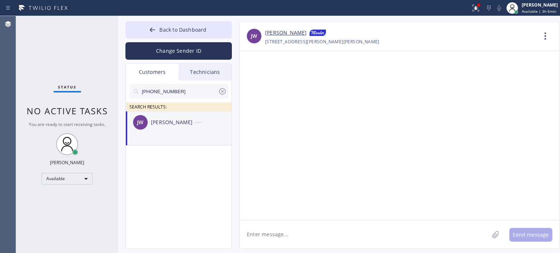
drag, startPoint x: 290, startPoint y: 241, endPoint x: 210, endPoint y: 106, distance: 156.7
click at [290, 239] on textarea at bounding box center [364, 235] width 249 height 28
click at [169, 48] on button "Change Sender ID" at bounding box center [178, 50] width 106 height 17
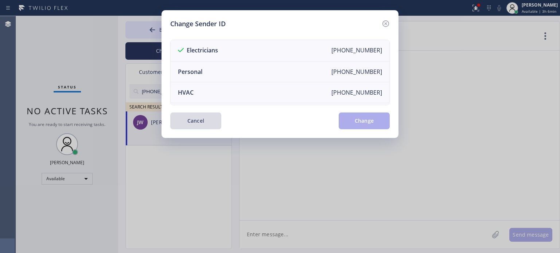
click at [203, 124] on button "Cancel" at bounding box center [195, 121] width 51 height 17
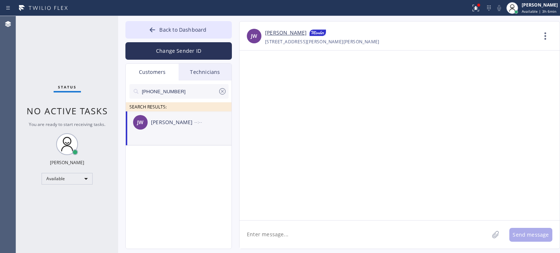
drag, startPoint x: 275, startPoint y: 238, endPoint x: 281, endPoint y: 211, distance: 27.4
click at [275, 238] on textarea at bounding box center [364, 235] width 249 height 28
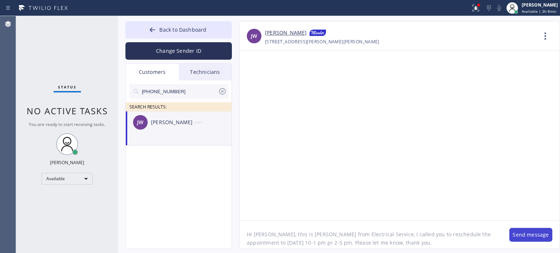
type textarea "Hi [PERSON_NAME], this is [PERSON_NAME] from Electrical Service, I called you t…"
click at [528, 239] on button "Send message" at bounding box center [530, 235] width 43 height 14
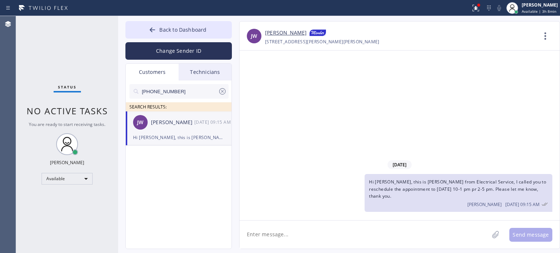
click at [219, 93] on icon at bounding box center [222, 91] width 9 height 9
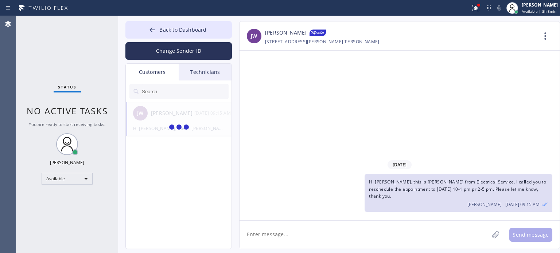
click at [157, 71] on div "Customers" at bounding box center [152, 72] width 53 height 17
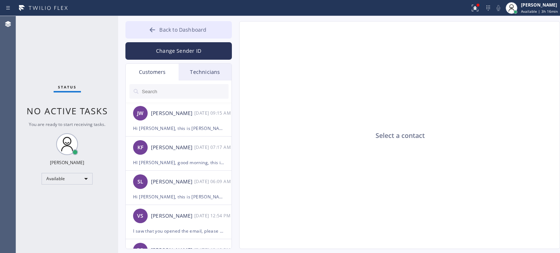
click at [204, 27] on span "Back to Dashboard" at bounding box center [182, 29] width 47 height 7
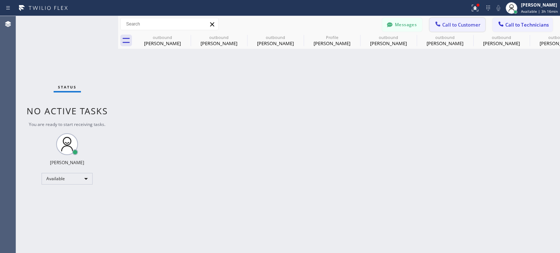
click at [446, 27] on span "Call to Customer" at bounding box center [461, 25] width 38 height 7
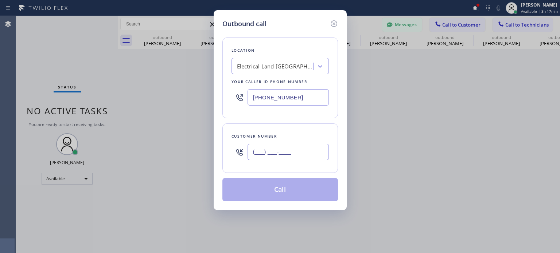
click at [283, 148] on input "(___) ___-____" at bounding box center [288, 152] width 81 height 16
paste input "917) 887-0734"
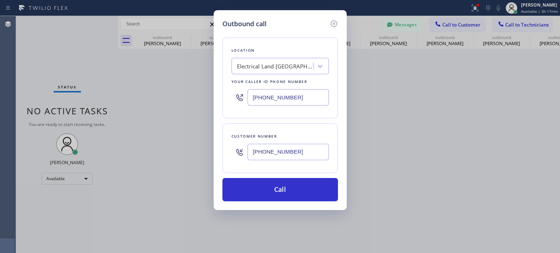
type input "[PHONE_NUMBER]"
click at [286, 97] on input "[PHONE_NUMBER]" at bounding box center [288, 97] width 81 height 16
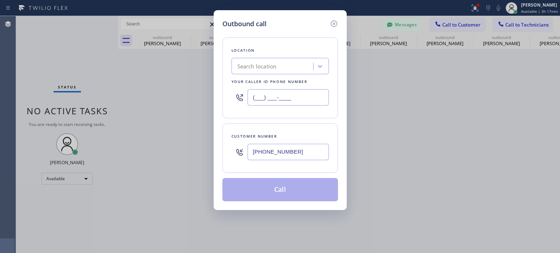
type input "(___) ___-____"
click at [268, 63] on div "Search location" at bounding box center [256, 66] width 39 height 8
paste input "[PERSON_NAME] Inc Electric"
type input "[PERSON_NAME] Inc Electric"
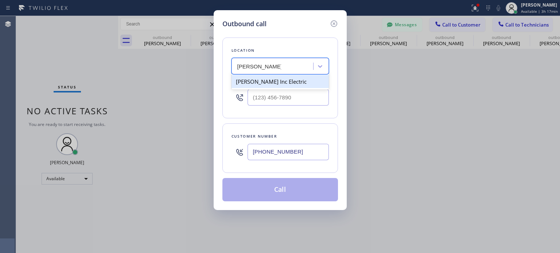
click at [253, 86] on div "[PERSON_NAME] Inc Electric" at bounding box center [279, 81] width 97 height 13
type input "[PHONE_NUMBER]"
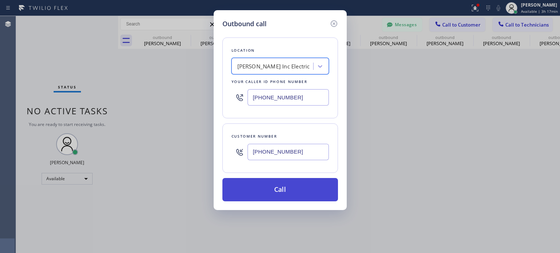
click at [258, 186] on button "Call" at bounding box center [280, 189] width 116 height 23
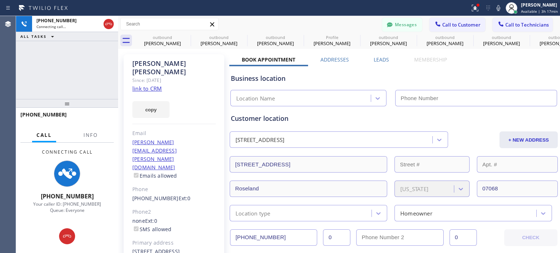
type input "[PHONE_NUMBER]"
click at [387, 26] on icon at bounding box center [389, 24] width 5 height 5
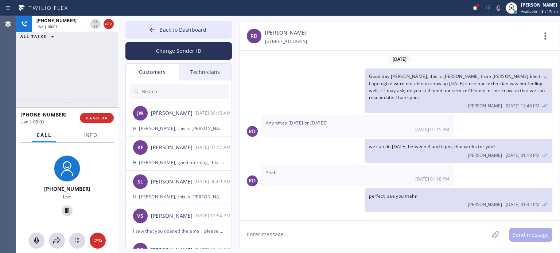
click at [173, 89] on input "text" at bounding box center [184, 91] width 87 height 15
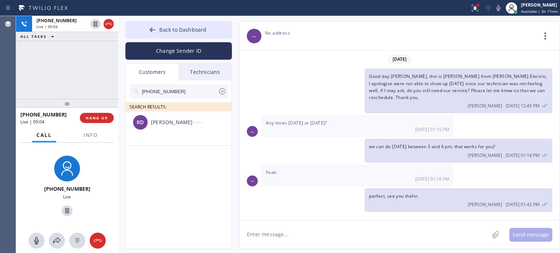
click at [174, 122] on div "[PERSON_NAME]" at bounding box center [172, 122] width 43 height 8
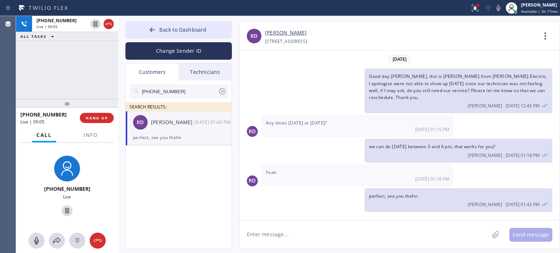
click at [275, 237] on textarea at bounding box center [364, 235] width 249 height 28
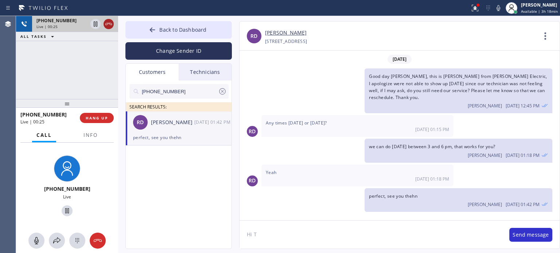
click at [107, 22] on icon at bounding box center [108, 24] width 9 height 9
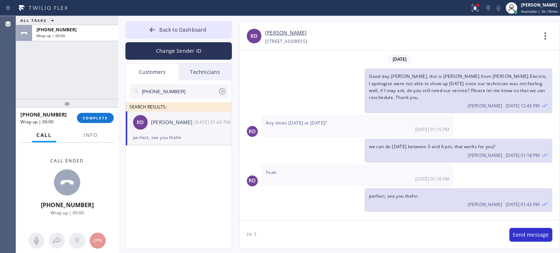
click at [265, 233] on textarea "Hi T" at bounding box center [371, 235] width 262 height 28
click at [424, 234] on textarea "Hi [PERSON_NAME], this is [PERSON_NAME] from [PERSON_NAME] Electric," at bounding box center [371, 235] width 262 height 28
paste textarea "I already sent the paid invoice to your email. Please check your inbox or spam …"
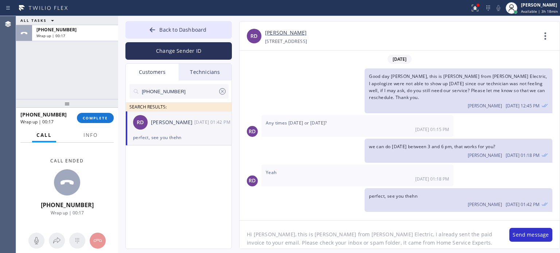
scroll to position [15, 0]
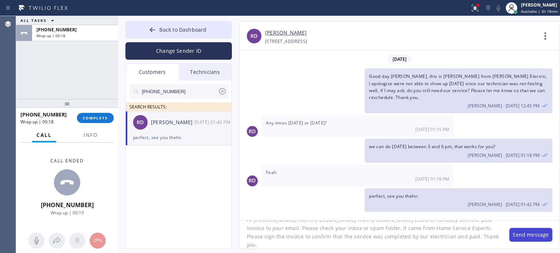
type textarea "Hi [PERSON_NAME], this is [PERSON_NAME] from [PERSON_NAME] Electric, I already …"
click at [524, 237] on button "Send message" at bounding box center [530, 235] width 43 height 14
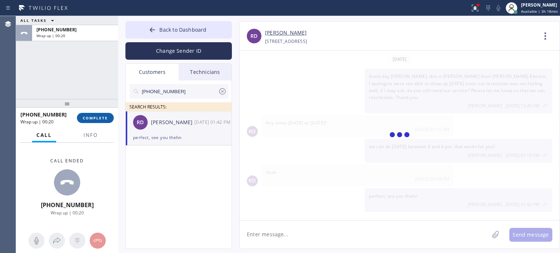
scroll to position [52, 0]
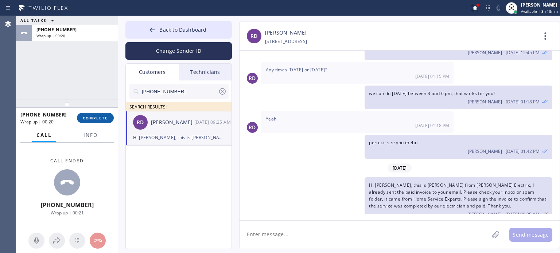
click at [102, 118] on span "COMPLETE" at bounding box center [95, 118] width 25 height 5
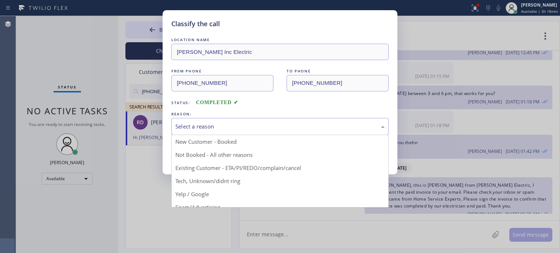
click at [193, 129] on div "Select a reason" at bounding box center [279, 126] width 209 height 8
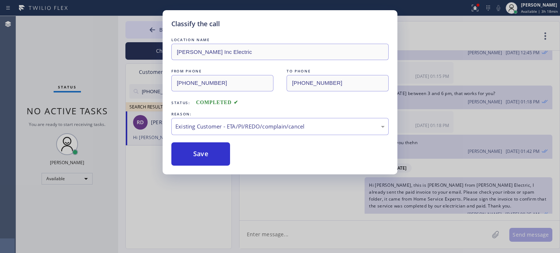
drag, startPoint x: 239, startPoint y: 166, endPoint x: 199, endPoint y: 150, distance: 42.4
click at [199, 150] on button "Save" at bounding box center [200, 154] width 59 height 23
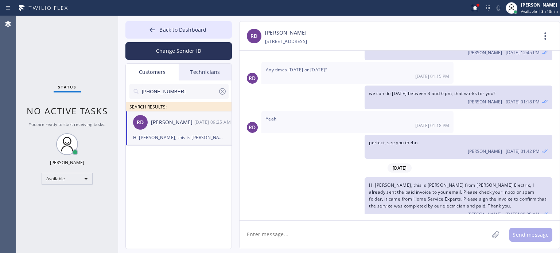
click at [223, 91] on icon at bounding box center [222, 91] width 7 height 7
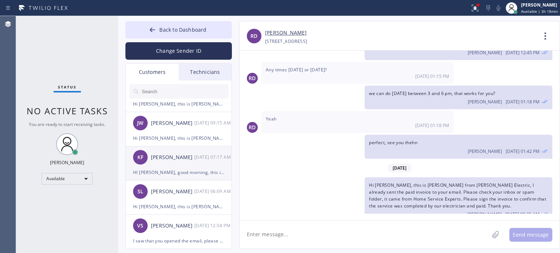
scroll to position [36, 0]
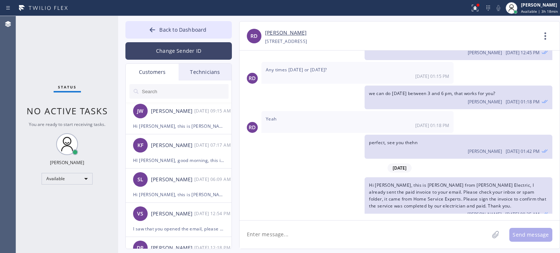
click at [172, 49] on button "Change Sender ID" at bounding box center [178, 50] width 106 height 17
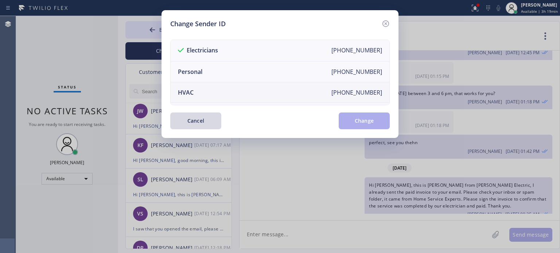
click at [191, 90] on div "HVAC" at bounding box center [186, 93] width 16 height 8
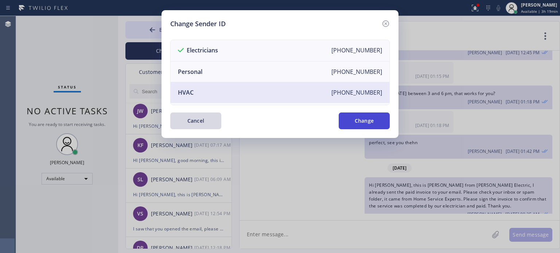
click at [382, 121] on button "Change" at bounding box center [364, 121] width 51 height 17
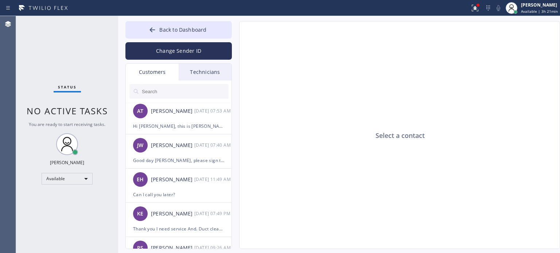
drag, startPoint x: 476, startPoint y: 85, endPoint x: 328, endPoint y: 29, distance: 158.0
click at [477, 83] on div "Select a contact" at bounding box center [400, 136] width 321 height 228
click at [192, 27] on span "Back to Dashboard" at bounding box center [182, 29] width 47 height 7
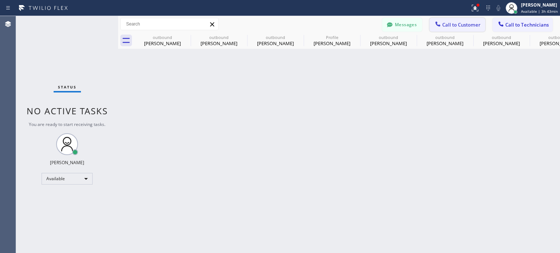
click at [452, 24] on span "Call to Customer" at bounding box center [461, 25] width 38 height 7
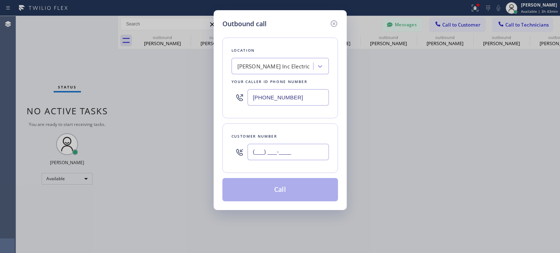
click at [290, 151] on input "(___) ___-____" at bounding box center [288, 152] width 81 height 16
paste input "908) 502-1826"
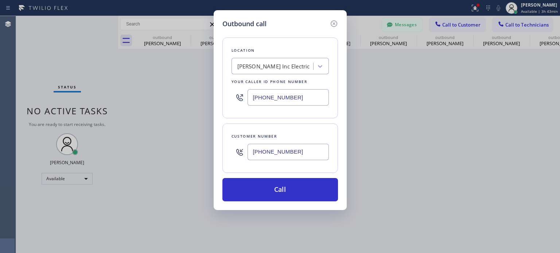
type input "[PHONE_NUMBER]"
click at [284, 92] on input "[PHONE_NUMBER]" at bounding box center [288, 97] width 81 height 16
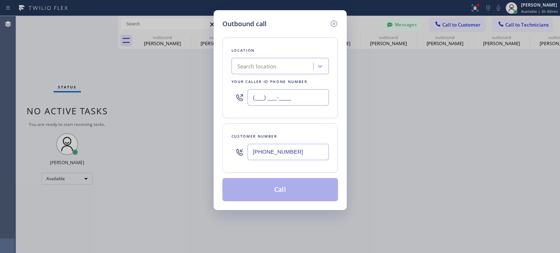
type input "(___) ___-____"
click at [260, 71] on div "Search location" at bounding box center [273, 66] width 79 height 13
paste input "Blue Moon Electrical Edison([PERSON_NAME] Electric LLC)"
type input "Blue Moon Electrical Edison([PERSON_NAME] Electric LLC)"
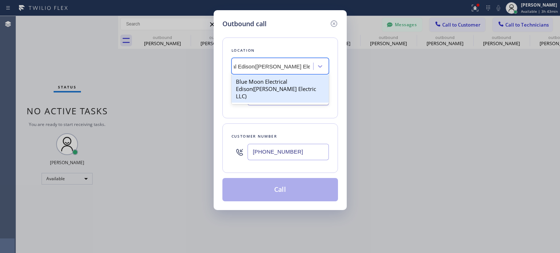
click at [267, 82] on div "Blue Moon Electrical Edison([PERSON_NAME] Electric LLC)" at bounding box center [279, 89] width 97 height 28
type input "[PHONE_NUMBER]"
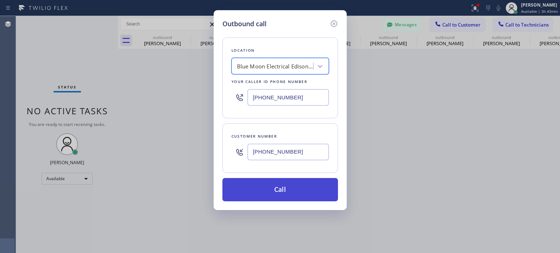
click at [271, 192] on button "Call" at bounding box center [280, 189] width 116 height 23
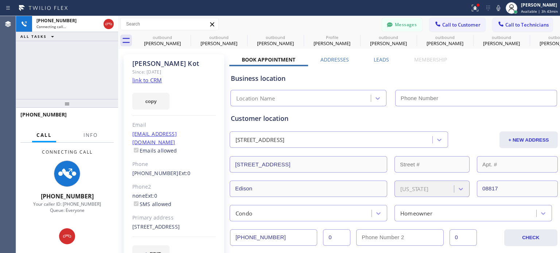
type input "[PHONE_NUMBER]"
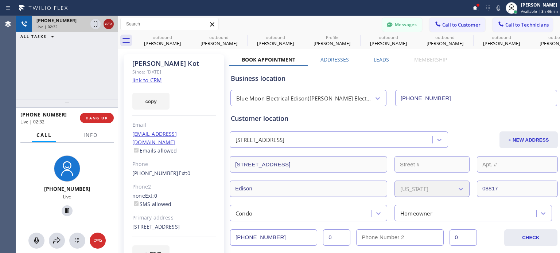
click at [108, 23] on icon at bounding box center [108, 24] width 9 height 9
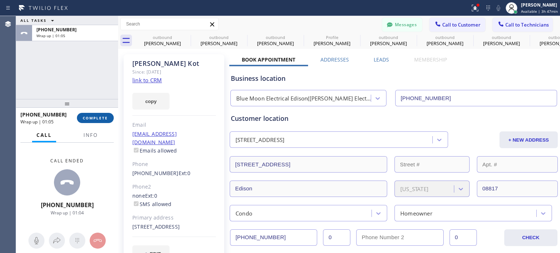
click at [103, 117] on span "COMPLETE" at bounding box center [95, 118] width 25 height 5
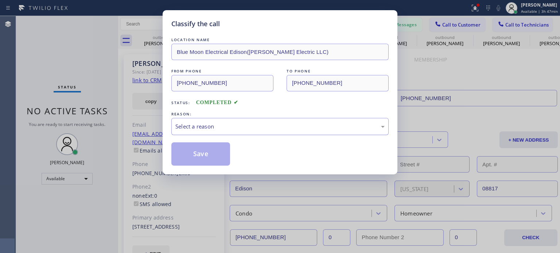
click at [256, 128] on div "Select a reason" at bounding box center [279, 126] width 209 height 8
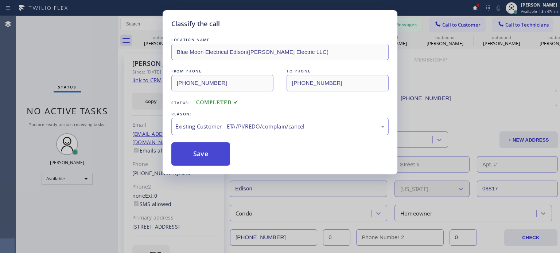
click at [209, 156] on button "Save" at bounding box center [200, 154] width 59 height 23
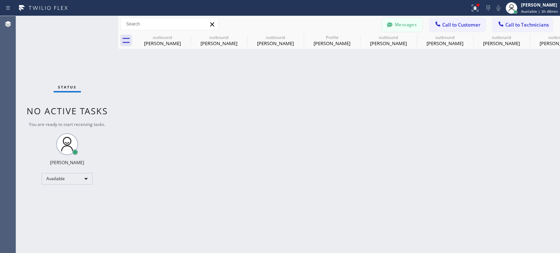
click at [394, 22] on button "Messages" at bounding box center [402, 25] width 40 height 14
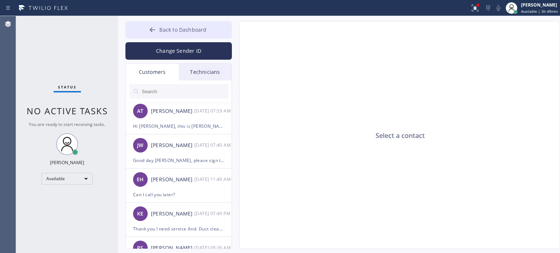
click at [194, 37] on button "Back to Dashboard" at bounding box center [178, 29] width 106 height 17
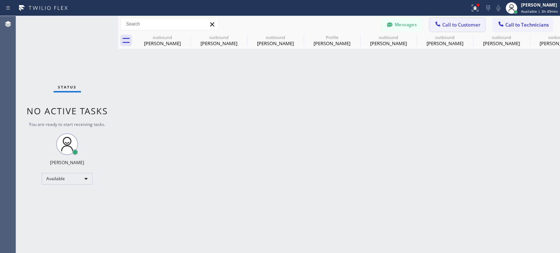
click at [458, 31] on button "Call to Customer" at bounding box center [457, 25] width 56 height 14
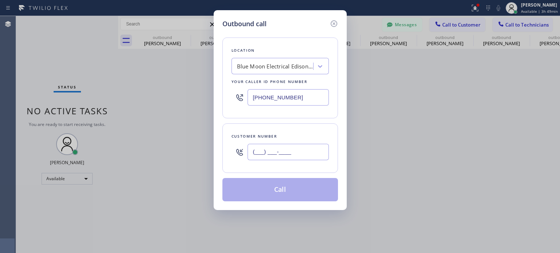
click at [288, 156] on input "(___) ___-____" at bounding box center [288, 152] width 81 height 16
paste input "908) 247-2283"
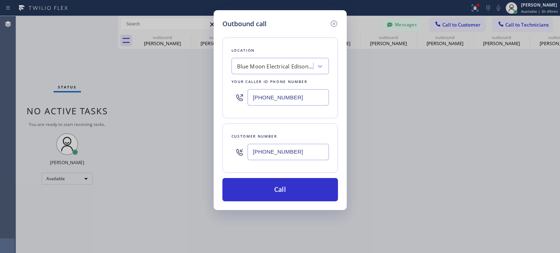
type input "[PHONE_NUMBER]"
click at [281, 96] on input "[PHONE_NUMBER]" at bounding box center [288, 97] width 81 height 16
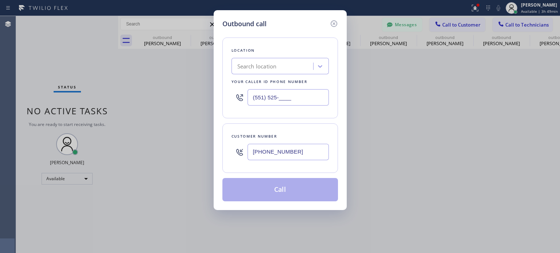
type input "(551) 525-____"
click at [267, 69] on div "Search location" at bounding box center [256, 66] width 39 height 8
paste input "[PERSON_NAME] Electric Inc."
type input "[PERSON_NAME] Electric Inc."
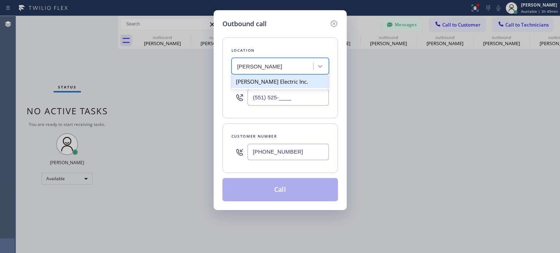
click at [269, 83] on div "[PERSON_NAME] Electric Inc." at bounding box center [279, 81] width 97 height 13
type input "[PHONE_NUMBER]"
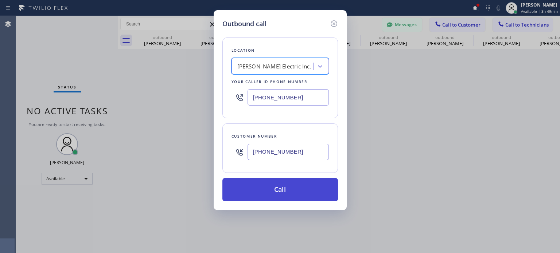
click at [273, 185] on button "Call" at bounding box center [280, 189] width 116 height 23
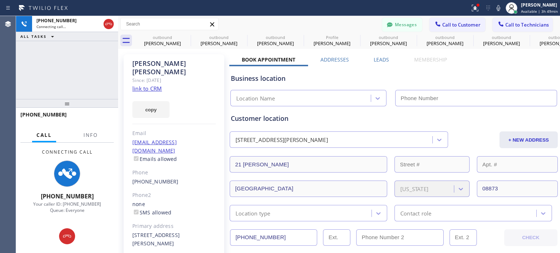
type input "[PHONE_NUMBER]"
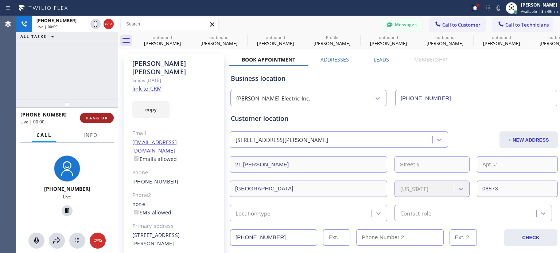
click at [86, 115] on button "HANG UP" at bounding box center [97, 118] width 34 height 10
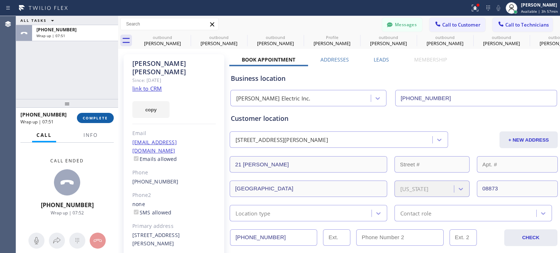
click at [96, 118] on span "COMPLETE" at bounding box center [95, 118] width 25 height 5
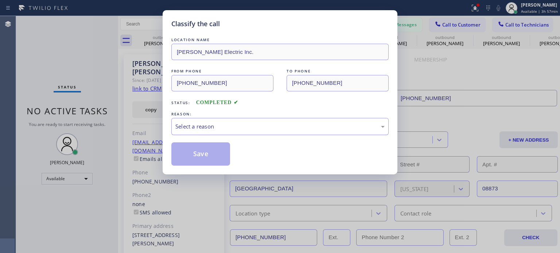
click at [207, 124] on div "Select a reason" at bounding box center [279, 126] width 209 height 8
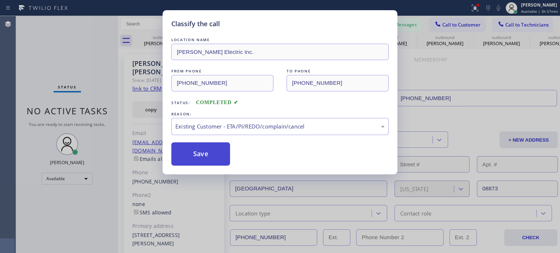
click at [226, 143] on button "Save" at bounding box center [200, 154] width 59 height 23
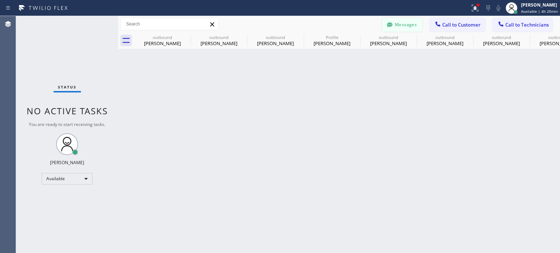
click at [395, 23] on button "Messages" at bounding box center [402, 25] width 40 height 14
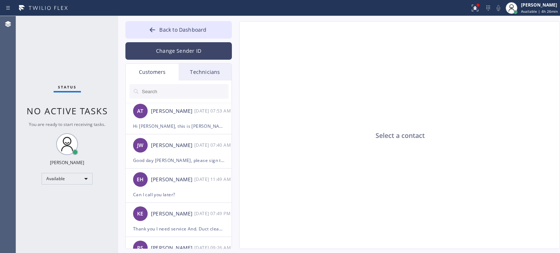
click at [173, 48] on button "Change Sender ID" at bounding box center [178, 50] width 106 height 17
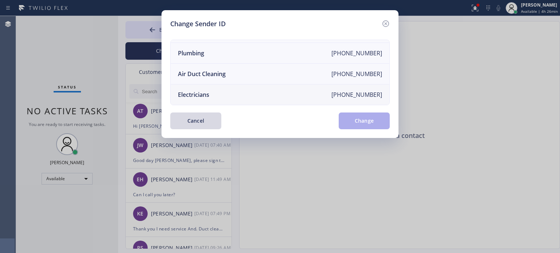
scroll to position [85, 0]
click at [210, 88] on li "Electricians [PHONE_NUMBER]" at bounding box center [280, 95] width 219 height 20
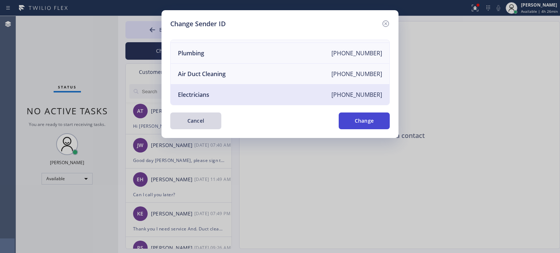
click at [352, 122] on button "Change" at bounding box center [364, 121] width 51 height 17
